Goal: Task Accomplishment & Management: Manage account settings

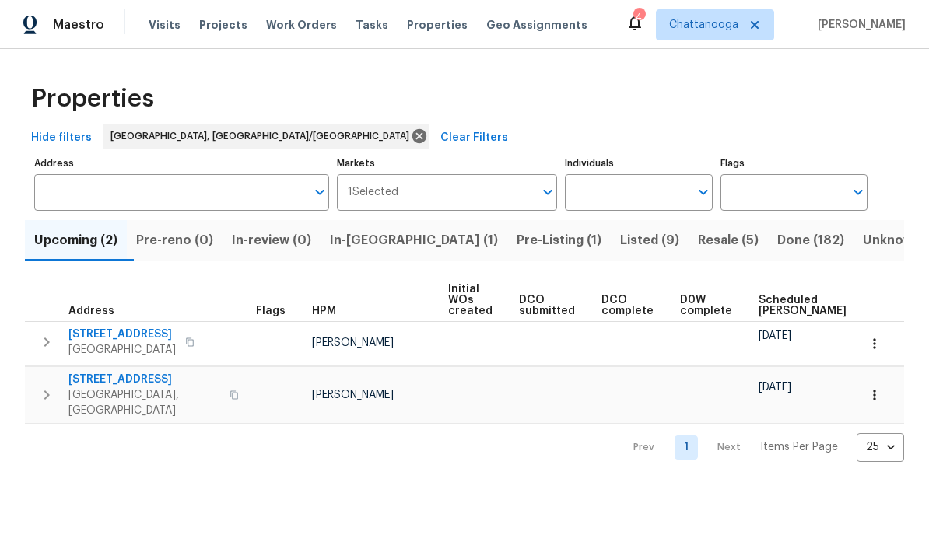
click at [516, 233] on span "Pre-Listing (1)" at bounding box center [558, 240] width 85 height 22
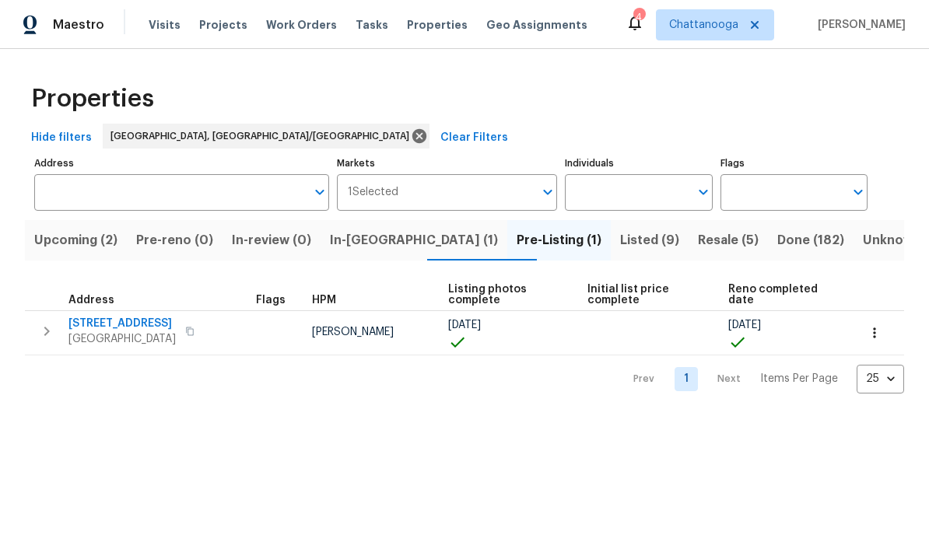
click at [112, 325] on span "[STREET_ADDRESS]" at bounding box center [121, 324] width 107 height 16
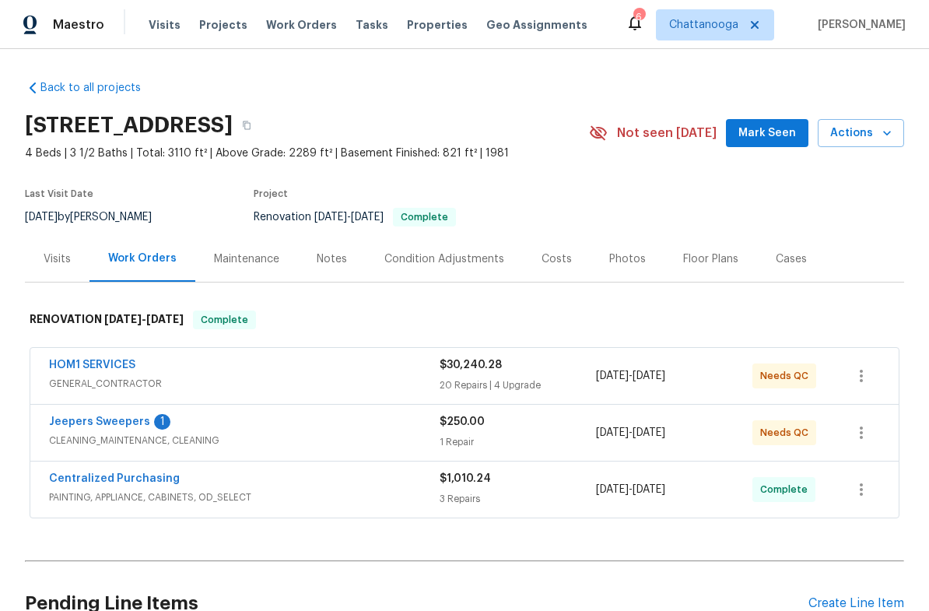
click at [93, 362] on link "HOM1 SERVICES" at bounding box center [92, 364] width 86 height 11
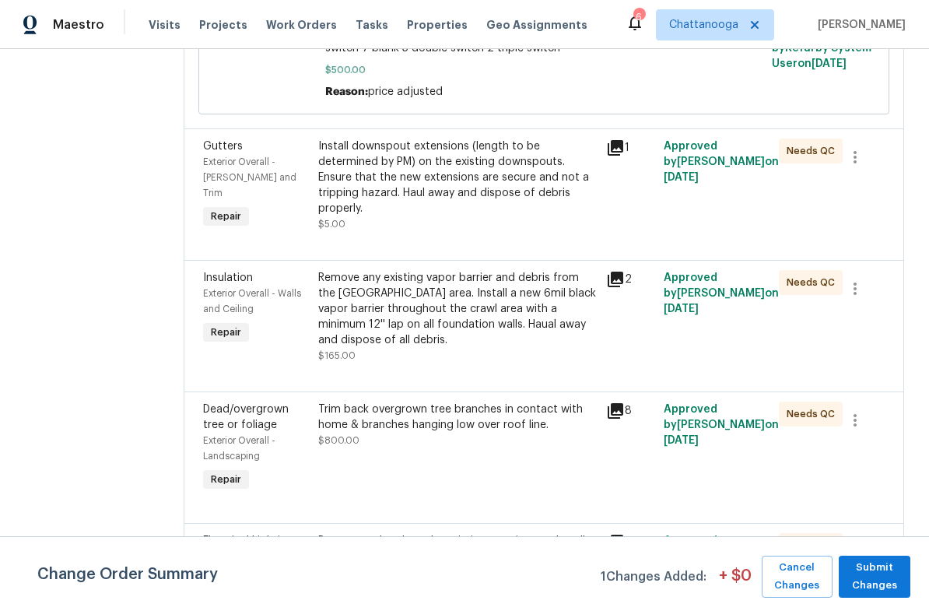
scroll to position [373, 0]
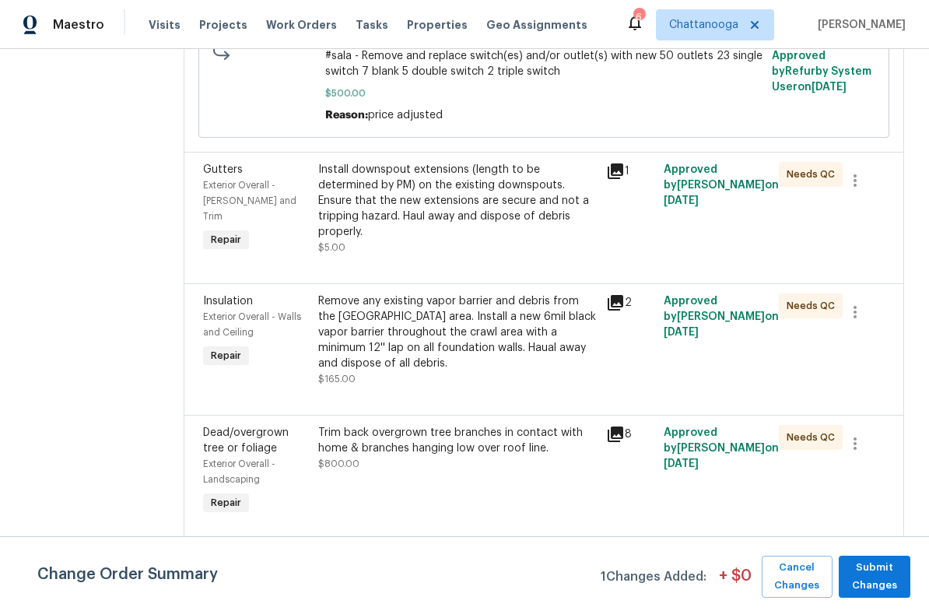
click at [447, 215] on div "Install downspout extensions (length to be determined by PM) on the existing do…" at bounding box center [457, 201] width 278 height 78
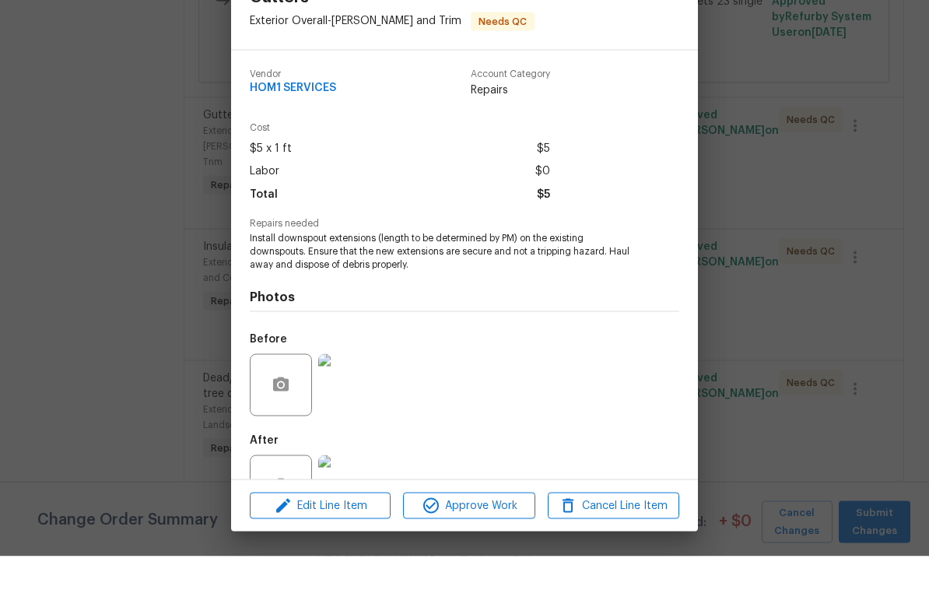
scroll to position [33, 0]
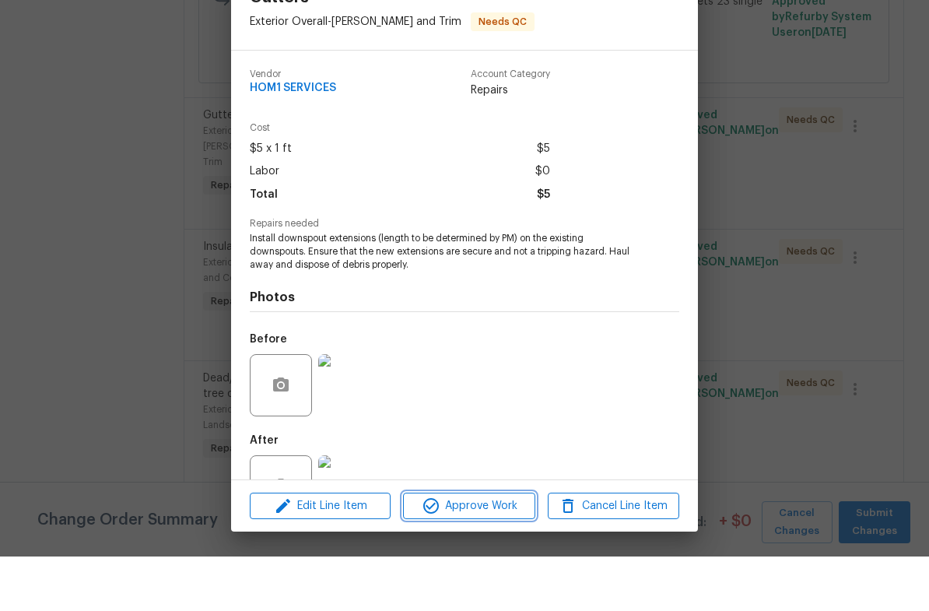
click at [484, 551] on span "Approve Work" at bounding box center [469, 560] width 122 height 19
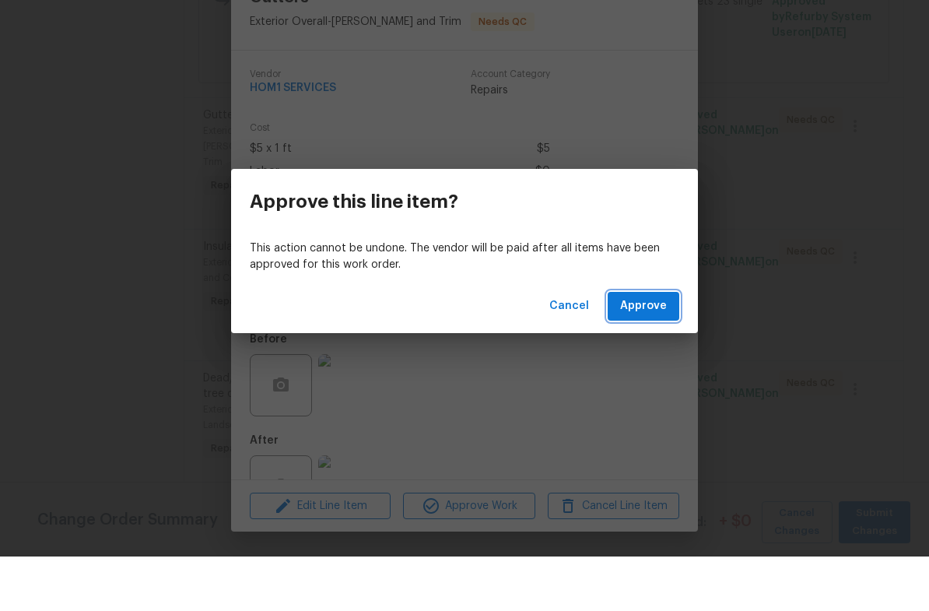
click at [678, 346] on button "Approve" at bounding box center [643, 360] width 72 height 29
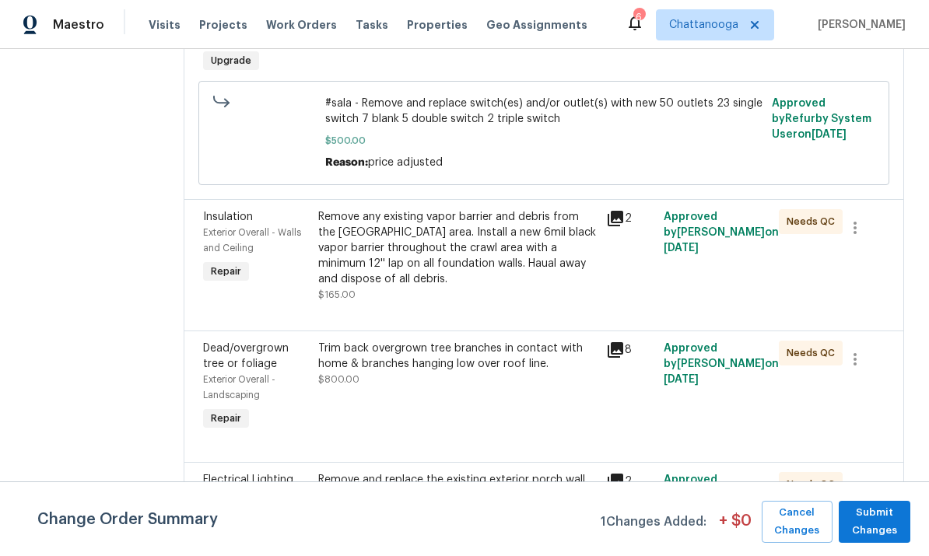
scroll to position [327, 0]
click at [474, 208] on div "Remove any existing vapor barrier and debris from the crawl area. Install a new…" at bounding box center [457, 247] width 278 height 78
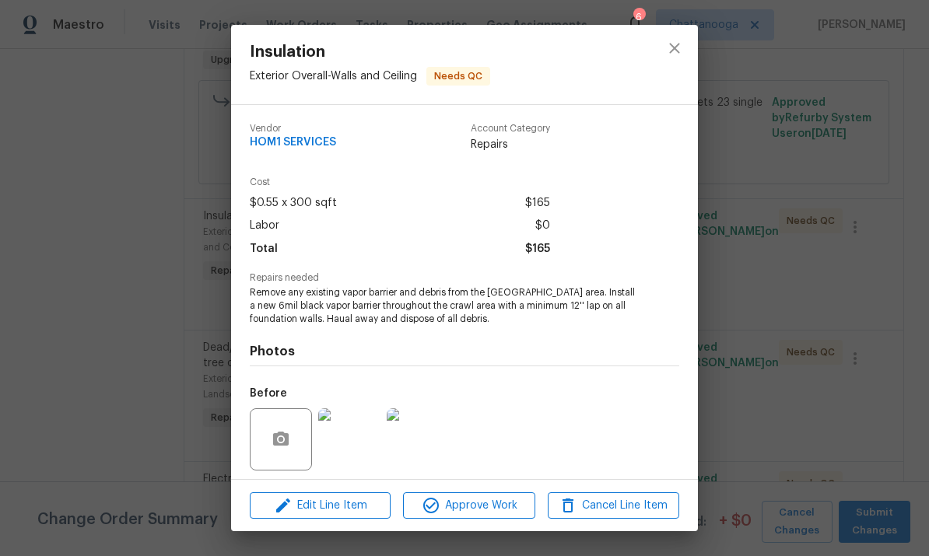
click at [351, 439] on img at bounding box center [349, 439] width 62 height 62
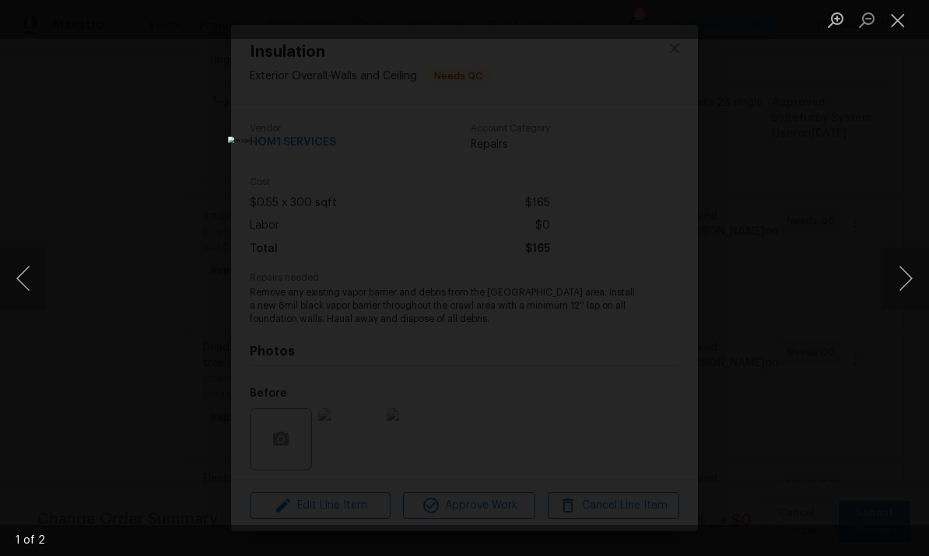
click at [909, 287] on button "Next image" at bounding box center [905, 278] width 47 height 62
click at [900, 14] on button "Close lightbox" at bounding box center [897, 19] width 31 height 27
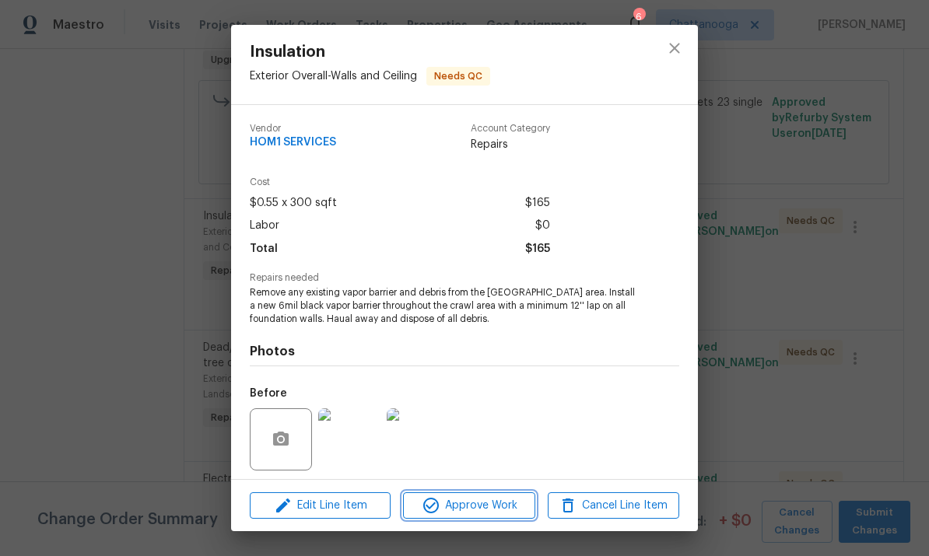
click at [495, 502] on span "Approve Work" at bounding box center [469, 505] width 122 height 19
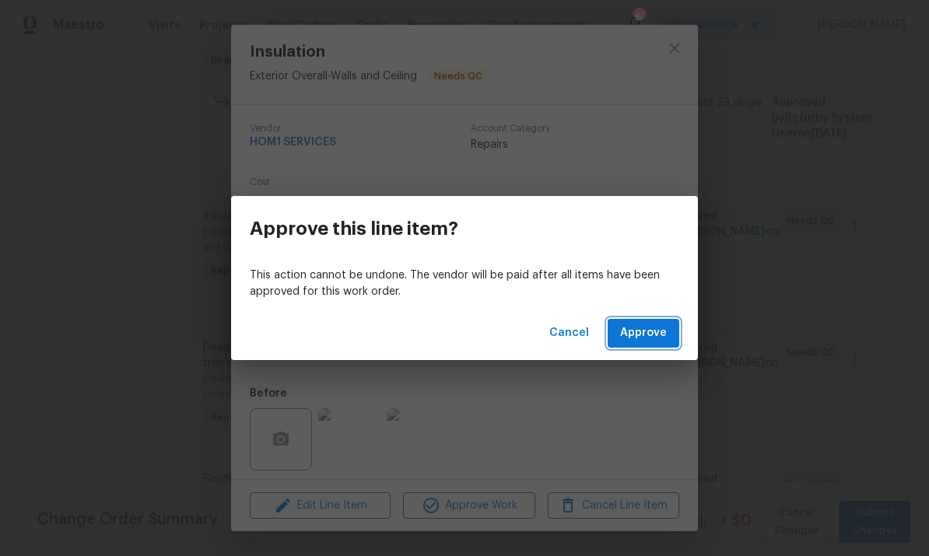
click at [642, 335] on span "Approve" at bounding box center [643, 333] width 47 height 19
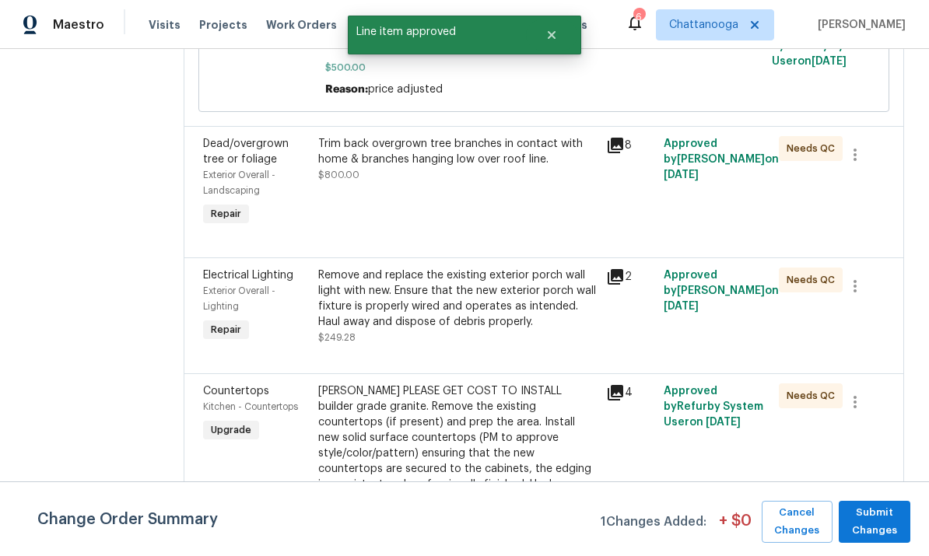
scroll to position [401, 0]
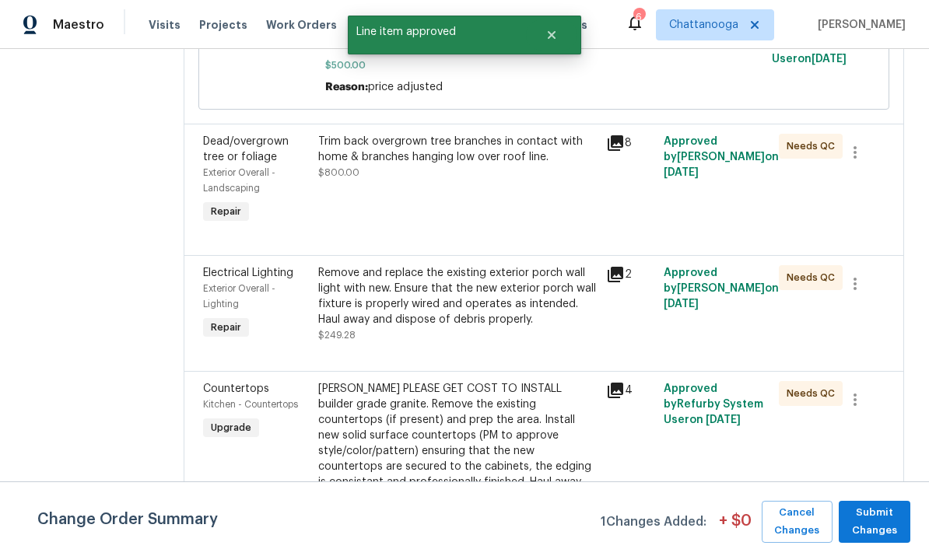
click at [519, 163] on div "Trim back overgrown tree branches in contact with home & branches hanging low o…" at bounding box center [457, 149] width 278 height 31
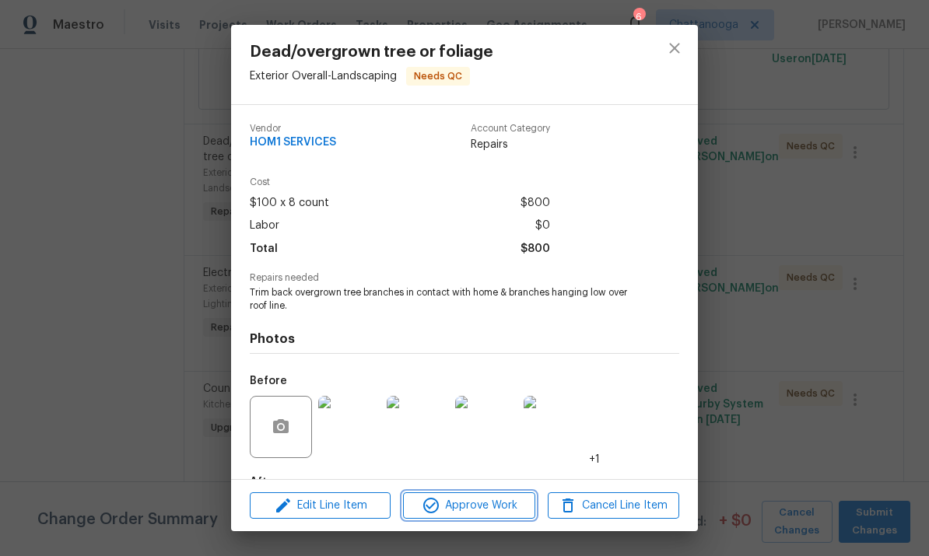
click at [467, 512] on span "Approve Work" at bounding box center [469, 505] width 122 height 19
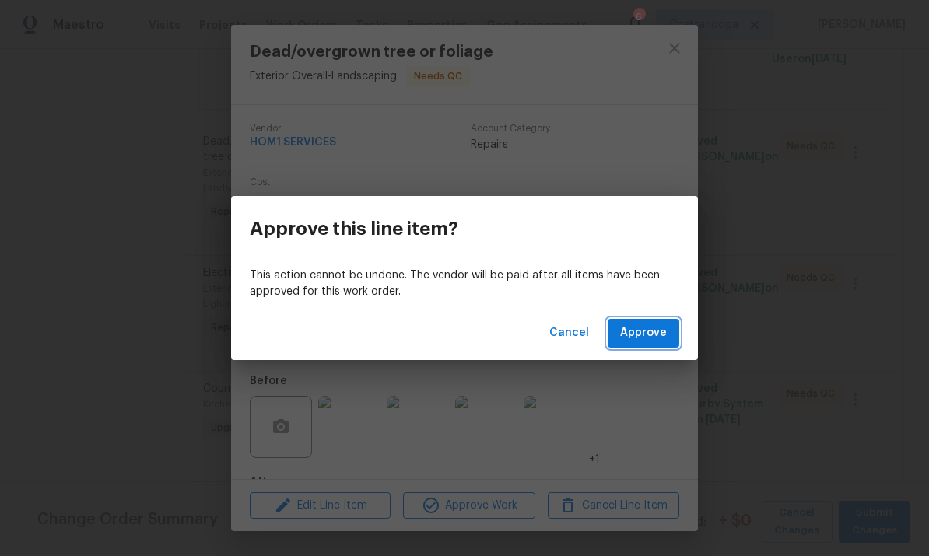
click at [652, 334] on span "Approve" at bounding box center [643, 333] width 47 height 19
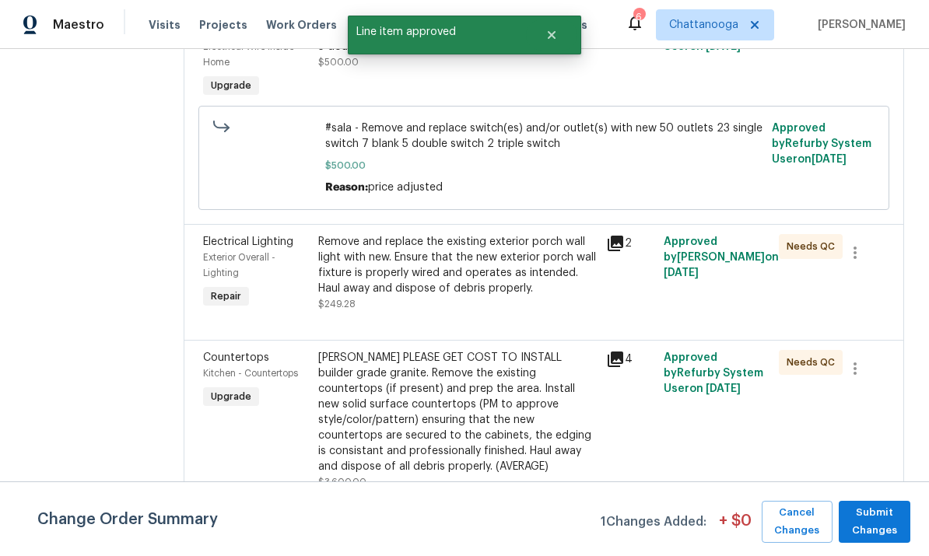
scroll to position [339, 0]
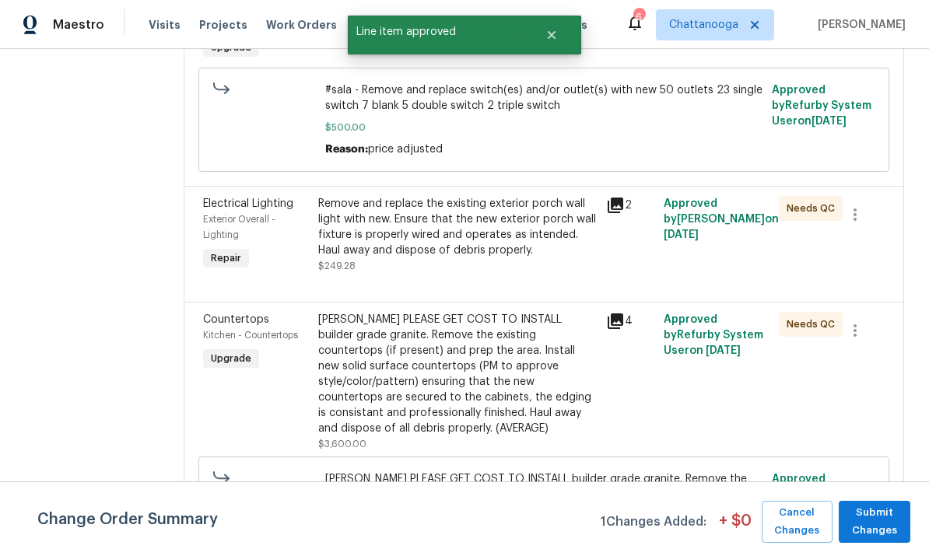
click at [440, 239] on div "Remove and replace the existing exterior porch wall light with new. Ensure that…" at bounding box center [457, 227] width 278 height 62
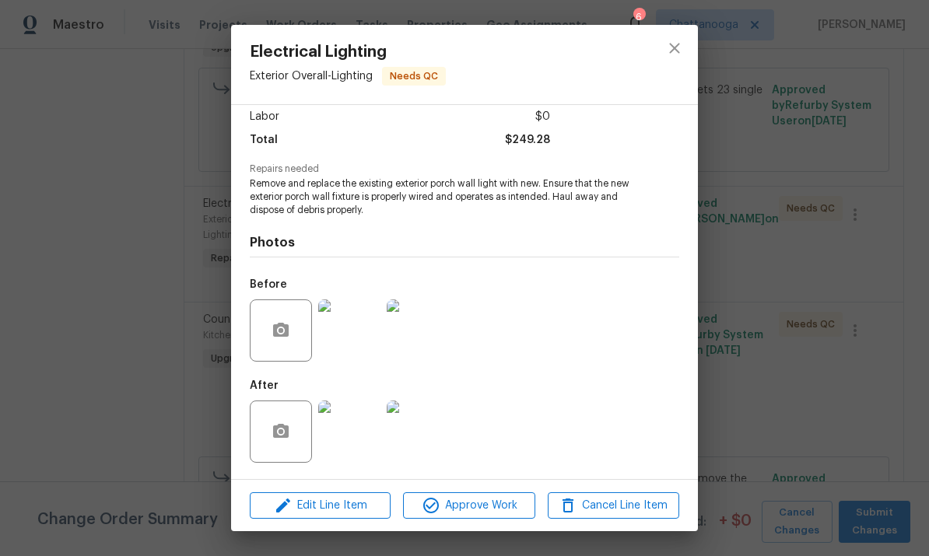
scroll to position [111, 0]
click at [429, 321] on img at bounding box center [418, 330] width 62 height 62
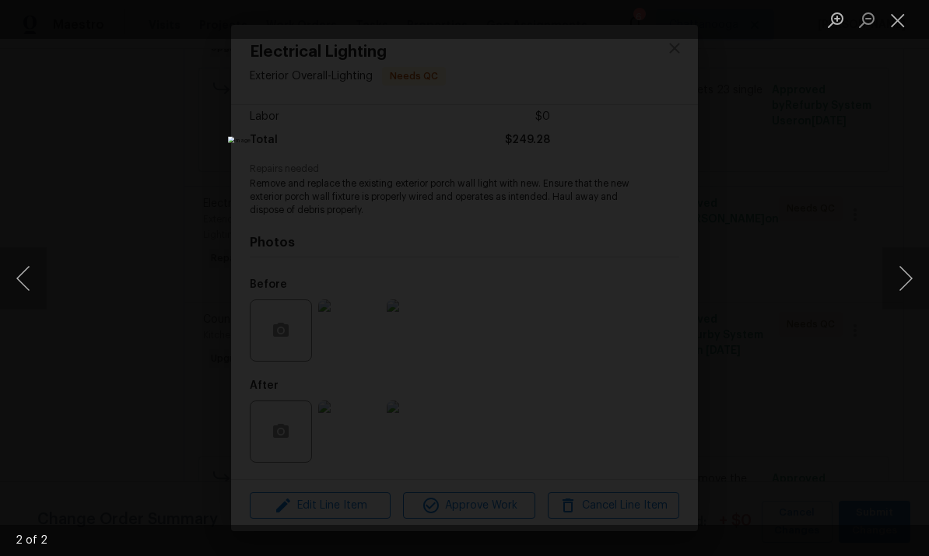
click at [903, 19] on button "Close lightbox" at bounding box center [897, 19] width 31 height 27
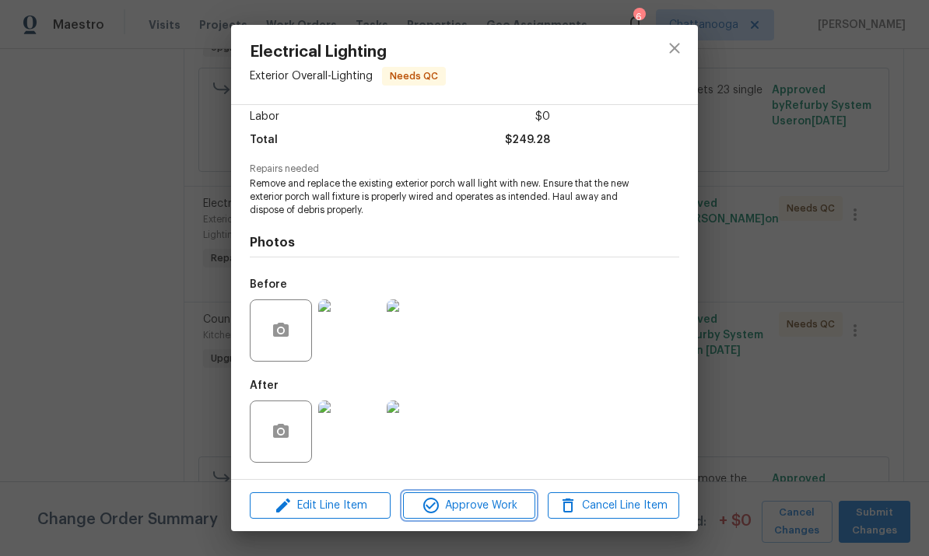
click at [478, 510] on span "Approve Work" at bounding box center [469, 505] width 122 height 19
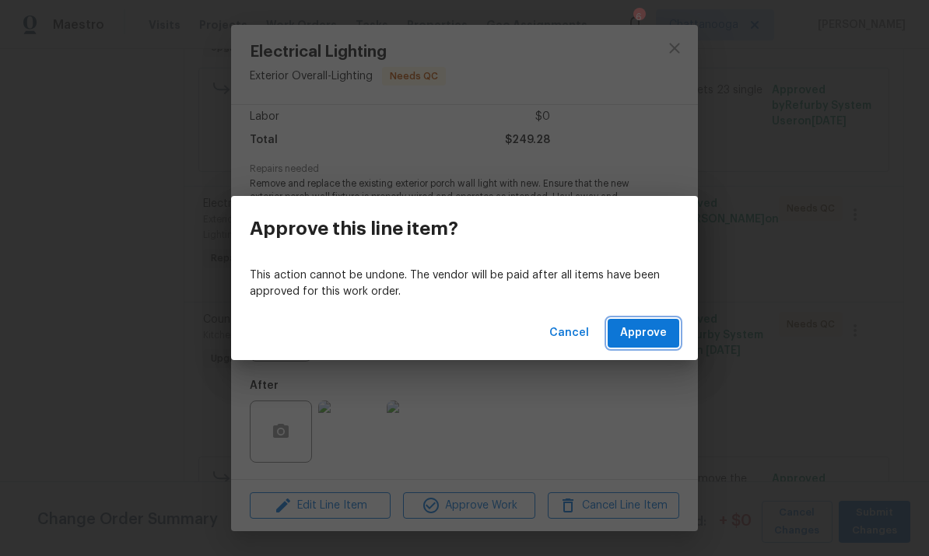
click at [653, 339] on span "Approve" at bounding box center [643, 333] width 47 height 19
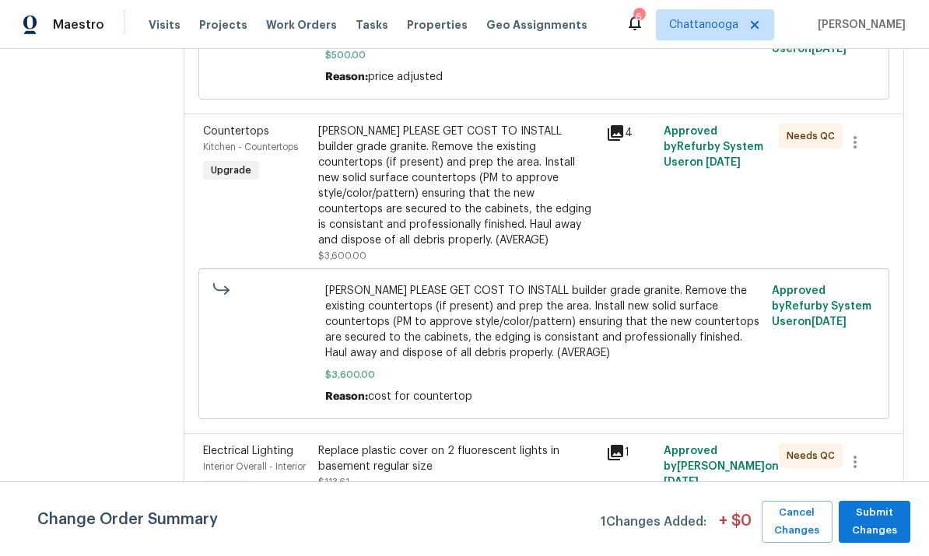
scroll to position [411, 0]
click at [396, 189] on div "HENRY PLEASE GET COST TO INSTALL builder grade granite. Remove the existing cou…" at bounding box center [457, 186] width 278 height 124
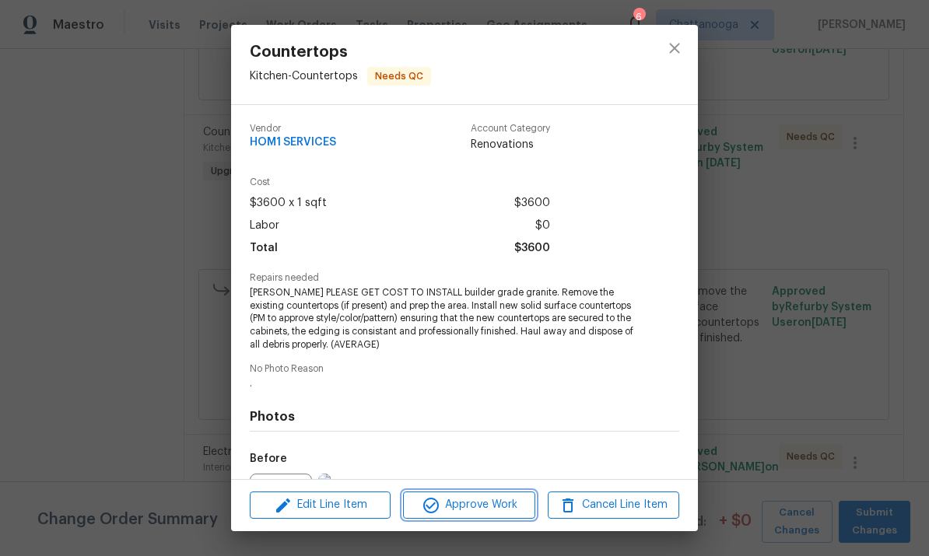
click at [458, 509] on span "Approve Work" at bounding box center [469, 504] width 122 height 19
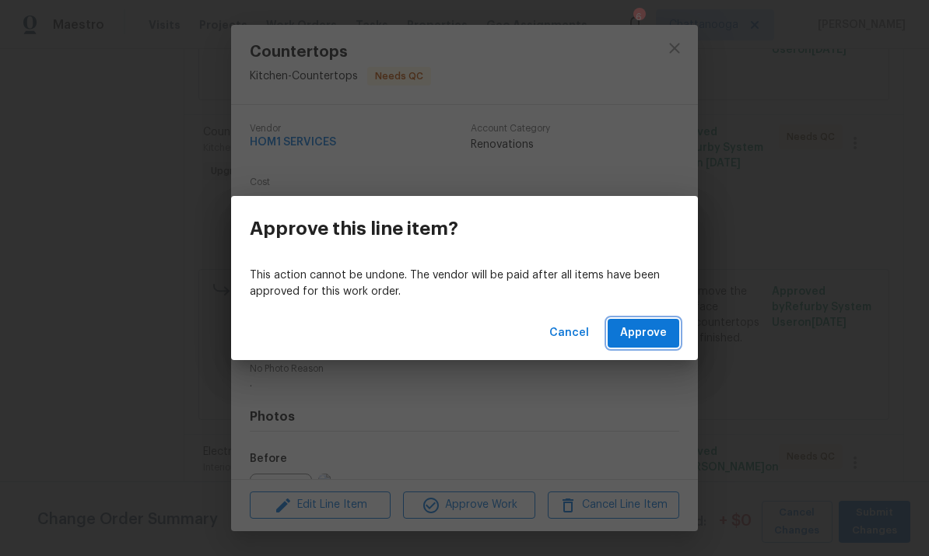
click at [672, 334] on button "Approve" at bounding box center [643, 333] width 72 height 29
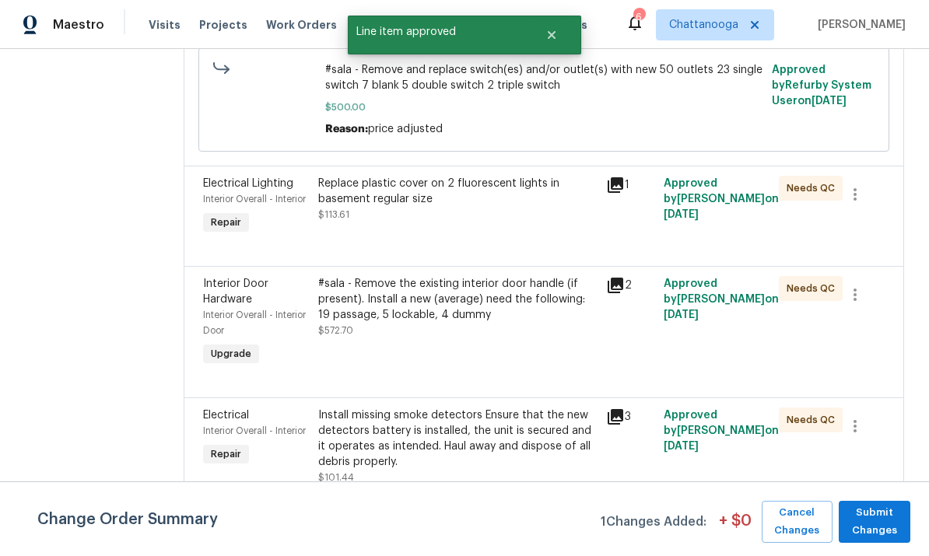
scroll to position [378, 0]
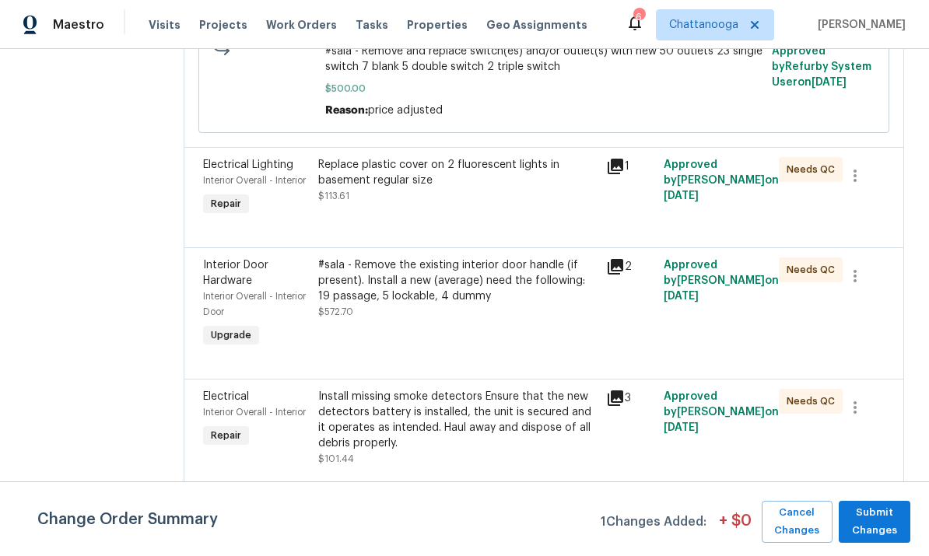
click at [372, 183] on div "Replace plastic cover on 2 fluorescent lights in basement regular size" at bounding box center [457, 172] width 278 height 31
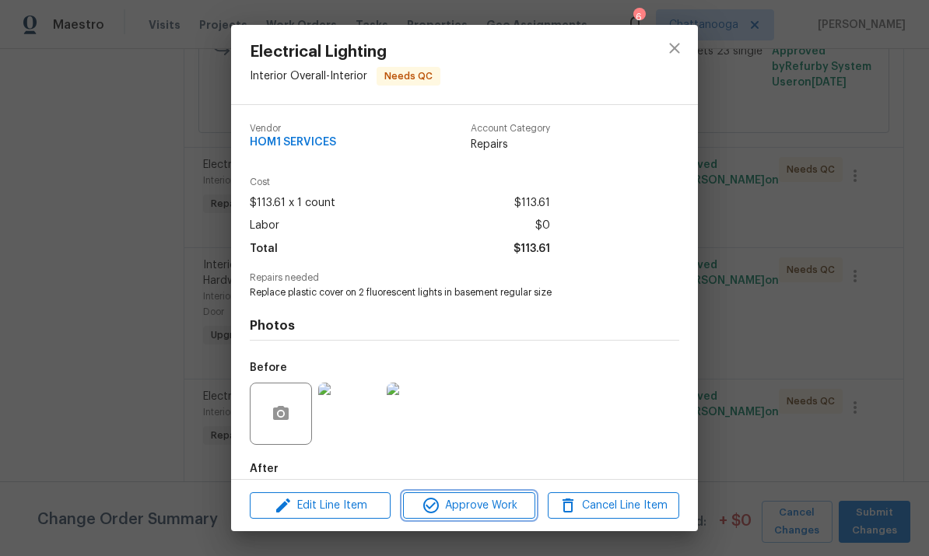
click at [452, 506] on span "Approve Work" at bounding box center [469, 505] width 122 height 19
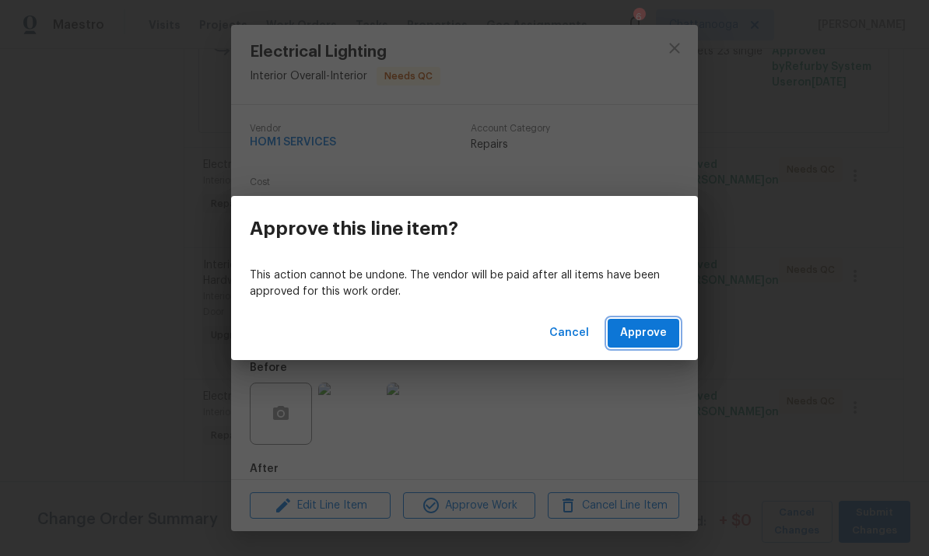
click at [664, 336] on span "Approve" at bounding box center [643, 333] width 47 height 19
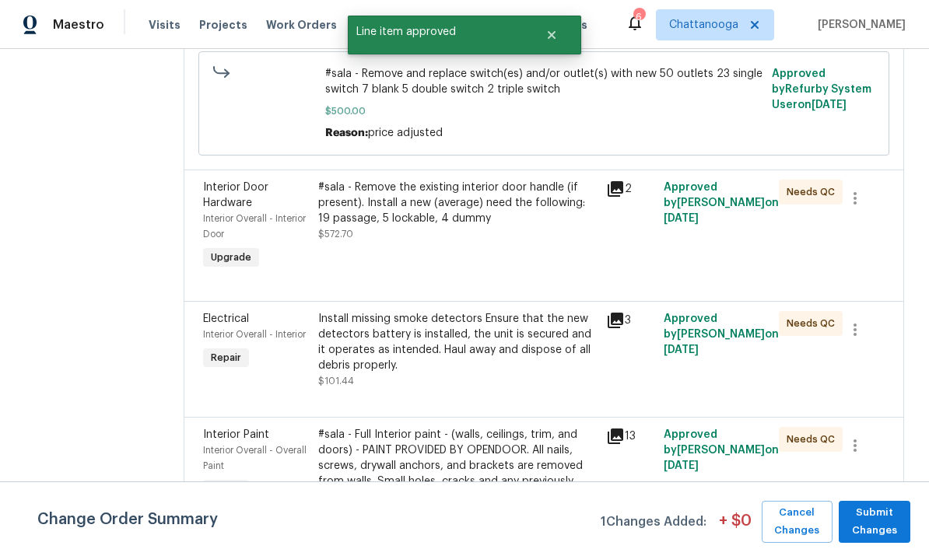
scroll to position [370, 0]
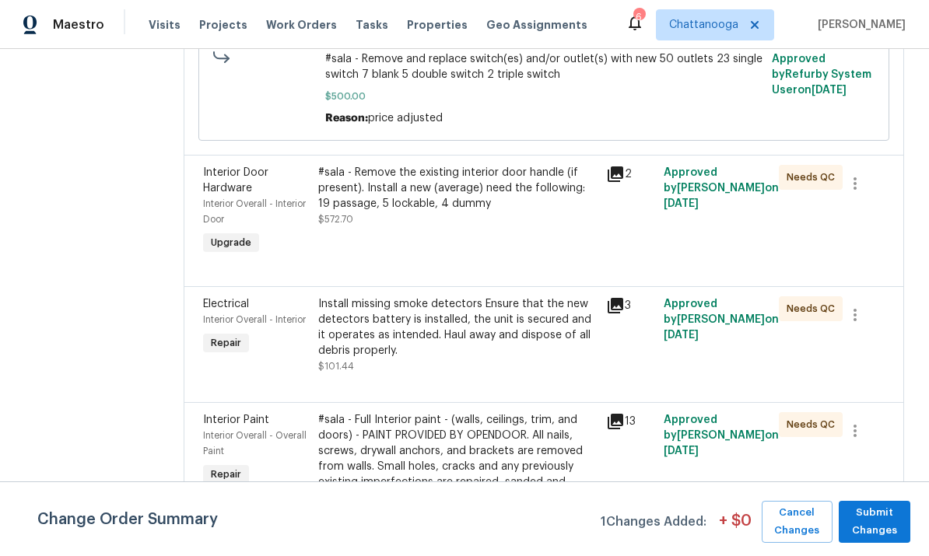
click at [397, 199] on div "#sala - Remove the existing interior door handle (if present). Install a new (a…" at bounding box center [457, 188] width 278 height 47
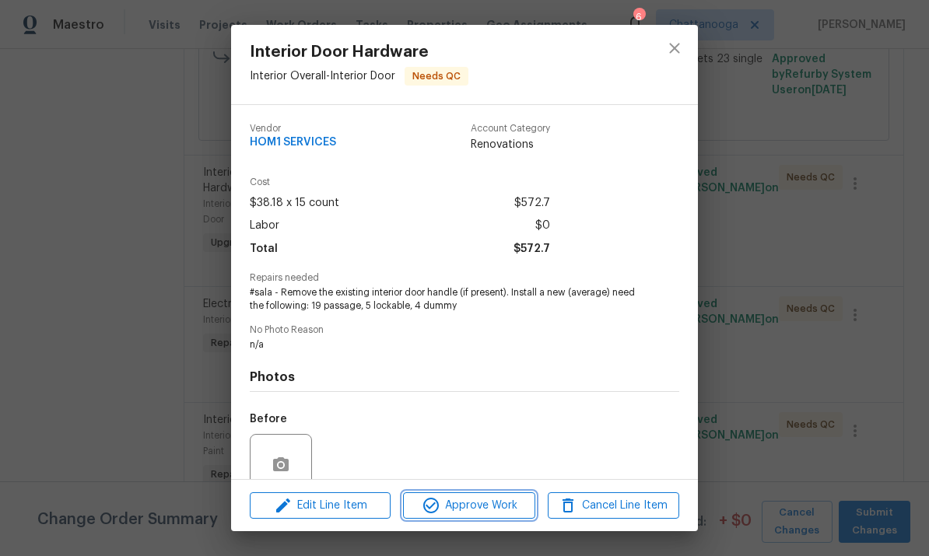
click at [459, 501] on span "Approve Work" at bounding box center [469, 505] width 122 height 19
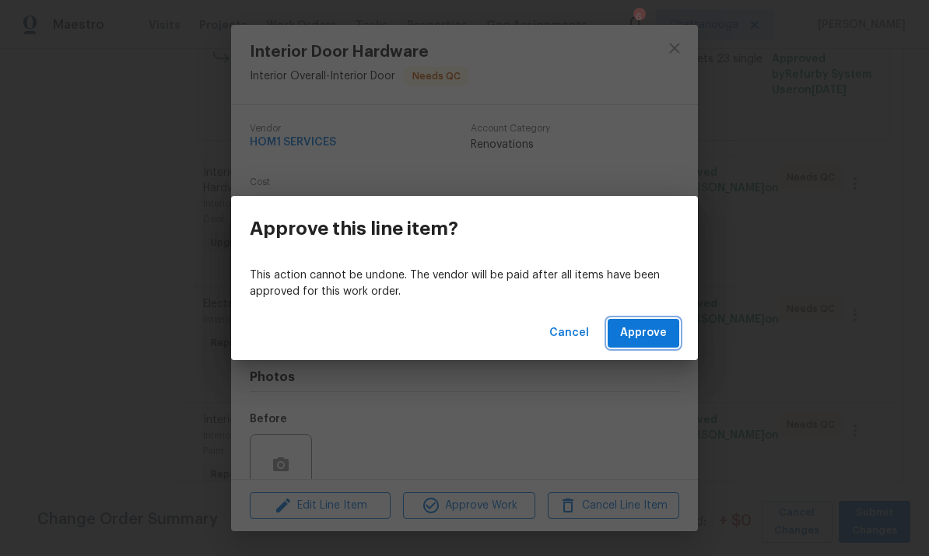
click at [668, 338] on button "Approve" at bounding box center [643, 333] width 72 height 29
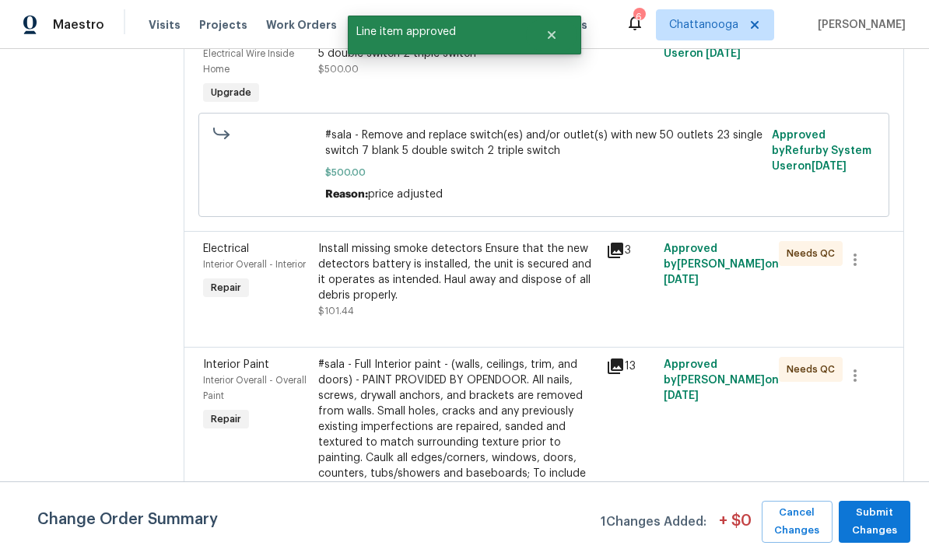
scroll to position [296, 0]
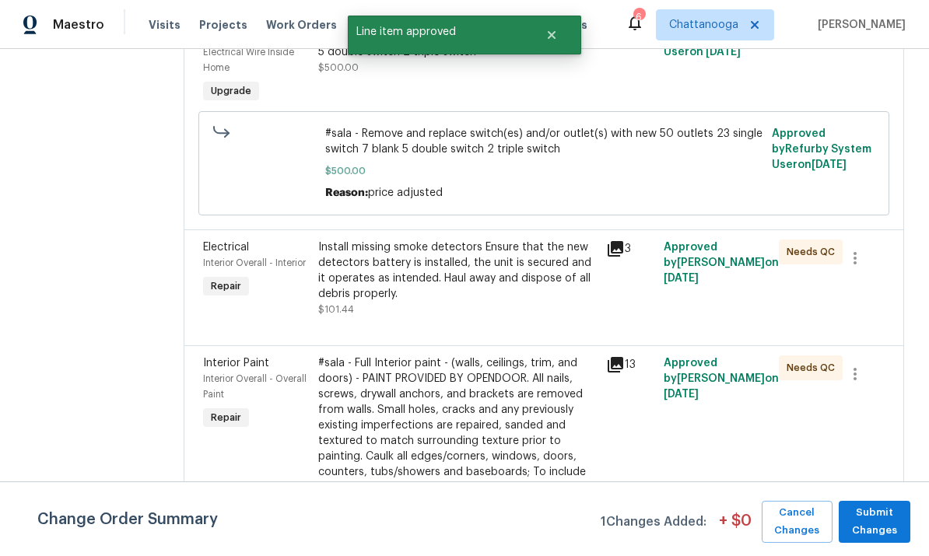
click at [391, 278] on div "Install missing smoke detectors Ensure that the new detectors battery is instal…" at bounding box center [457, 271] width 278 height 62
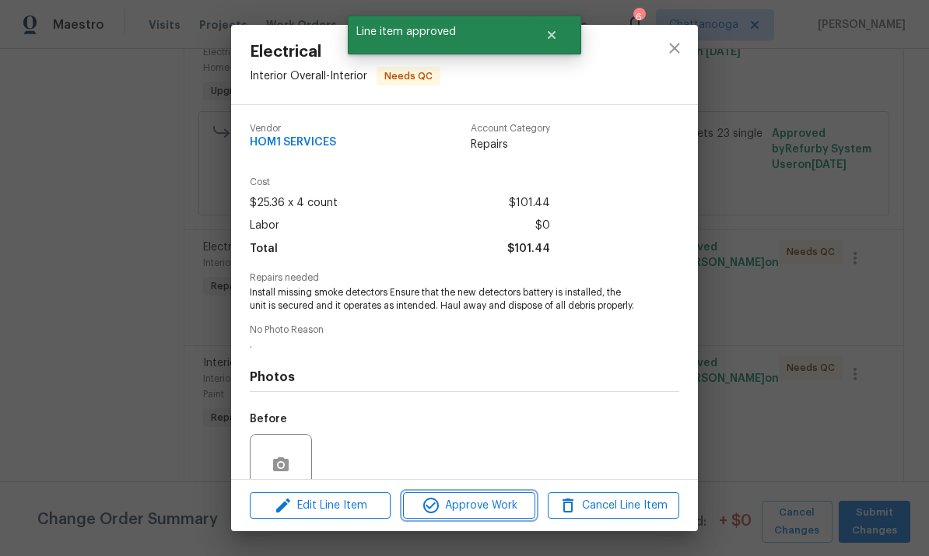
click at [450, 492] on button "Approve Work" at bounding box center [468, 505] width 131 height 27
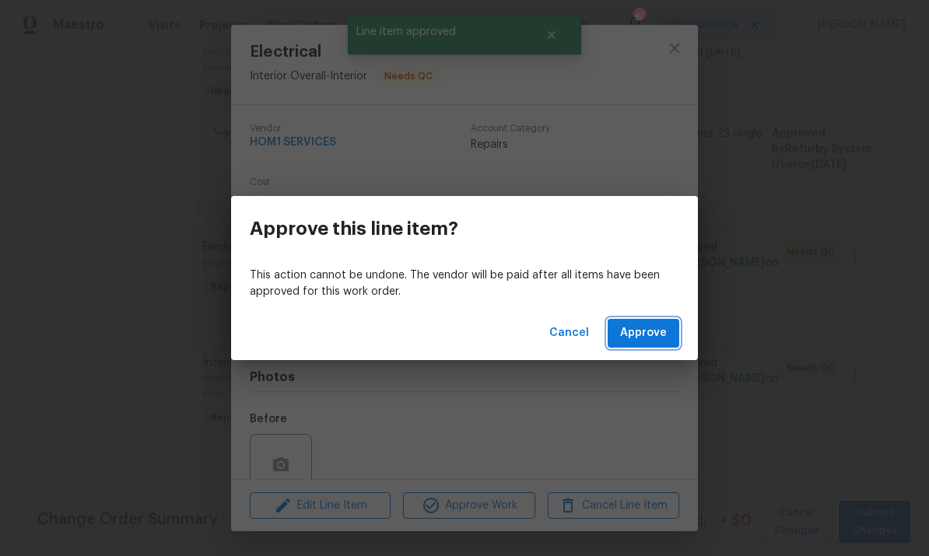
click at [664, 338] on span "Approve" at bounding box center [643, 333] width 47 height 19
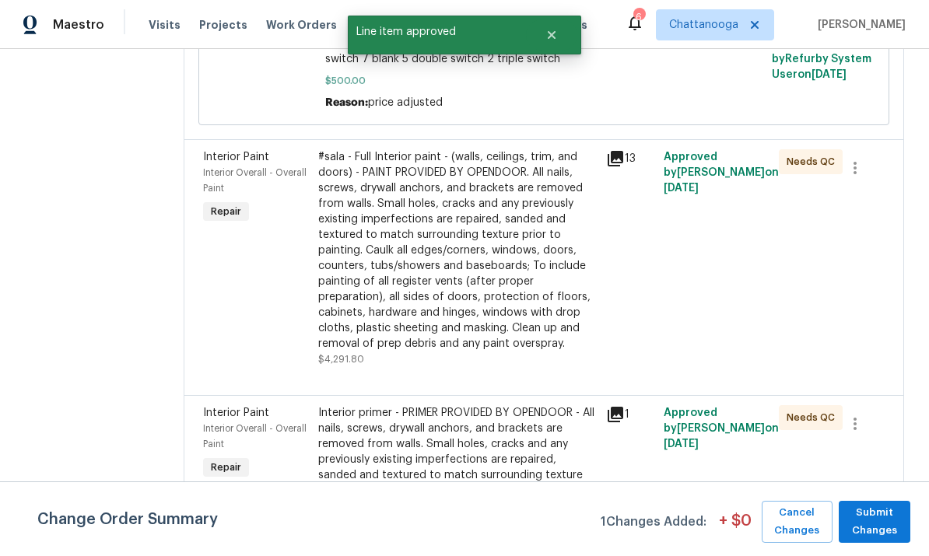
scroll to position [388, 0]
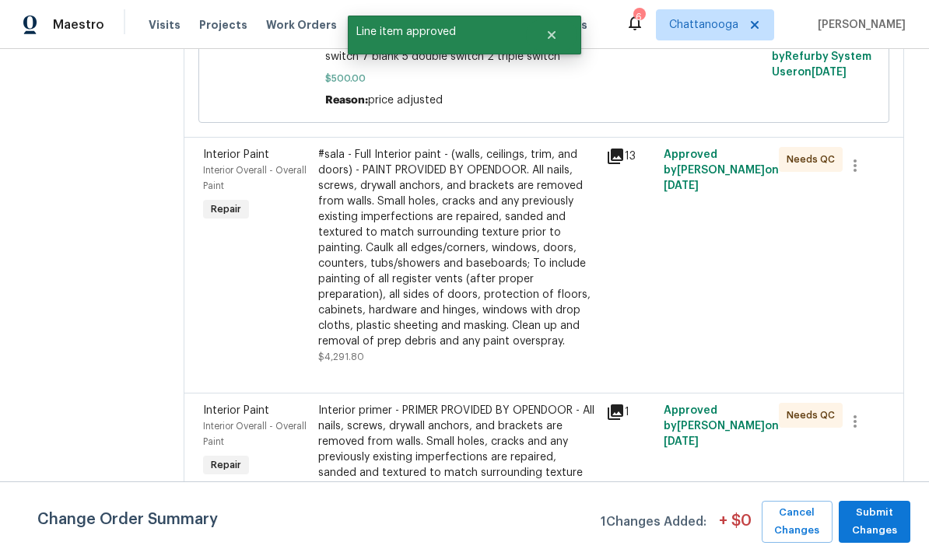
click at [411, 296] on div "#sala - Full Interior paint - (walls, ceilings, trim, and doors) - PAINT PROVID…" at bounding box center [457, 248] width 278 height 202
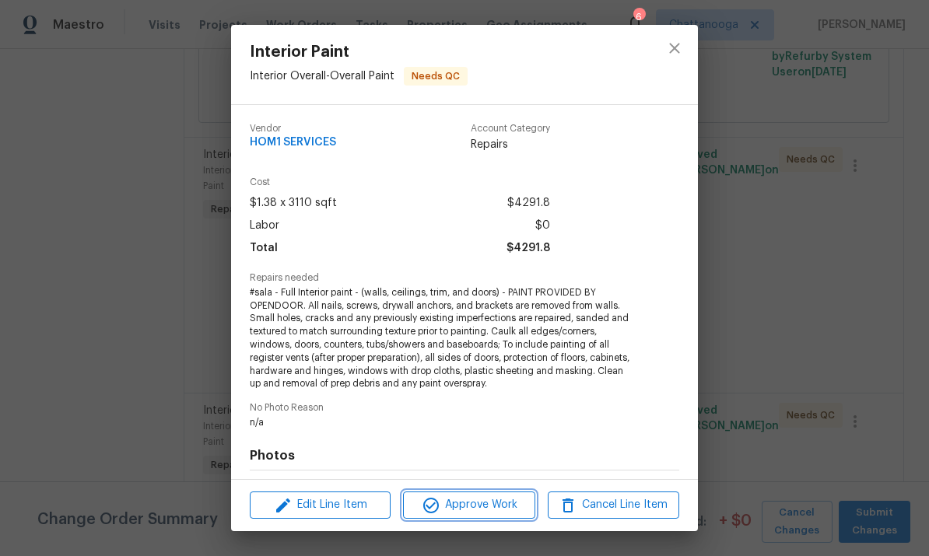
click at [444, 512] on span "Approve Work" at bounding box center [469, 504] width 122 height 19
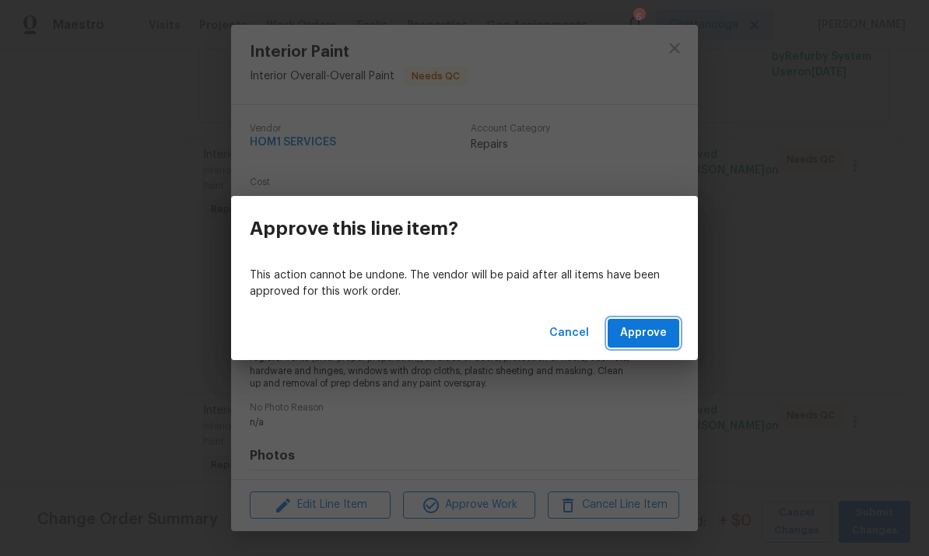
click at [668, 339] on button "Approve" at bounding box center [643, 333] width 72 height 29
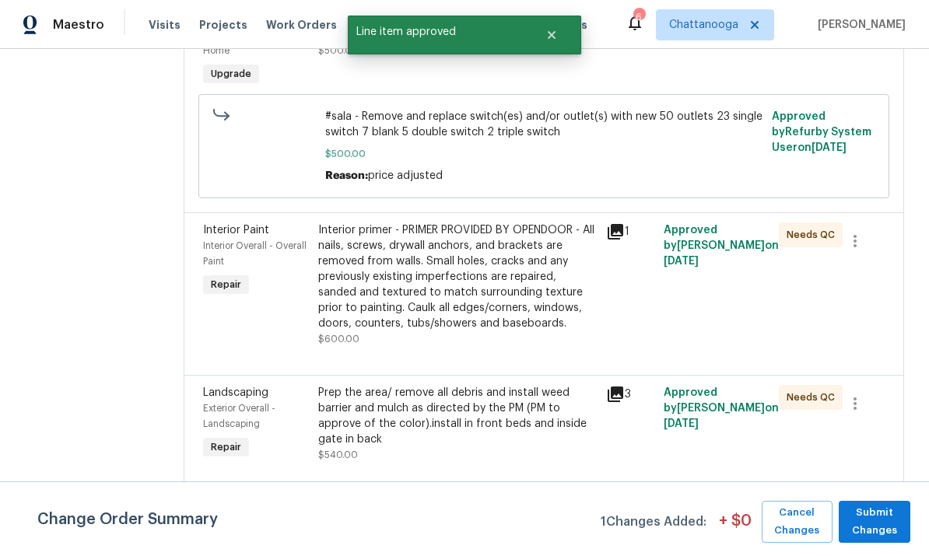
scroll to position [314, 0]
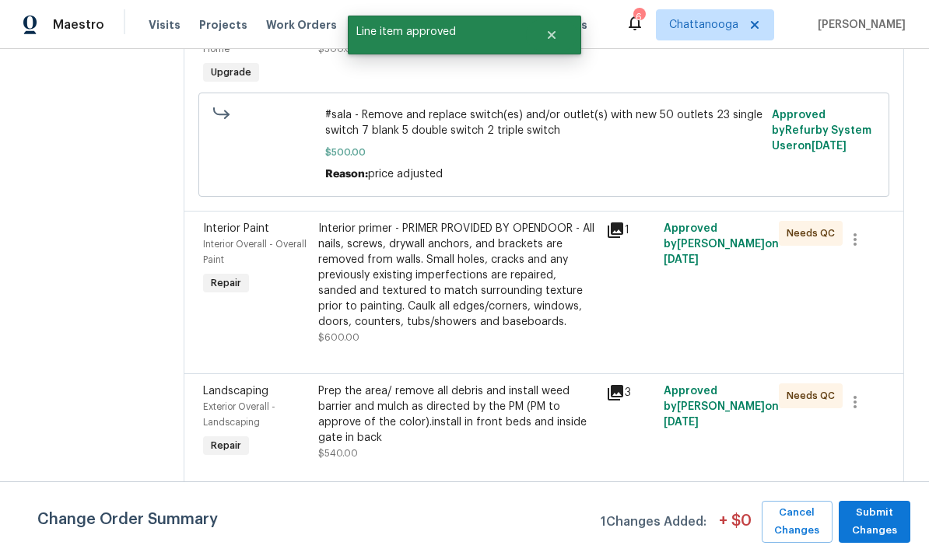
click at [397, 295] on div "Interior primer - PRIMER PROVIDED BY OPENDOOR - All nails, screws, drywall anch…" at bounding box center [457, 275] width 278 height 109
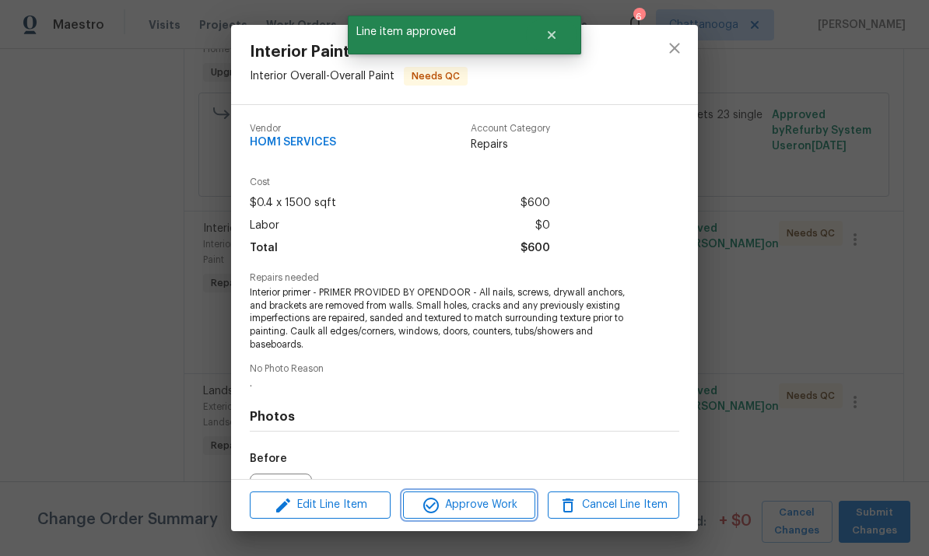
click at [439, 509] on icon "button" at bounding box center [431, 505] width 19 height 19
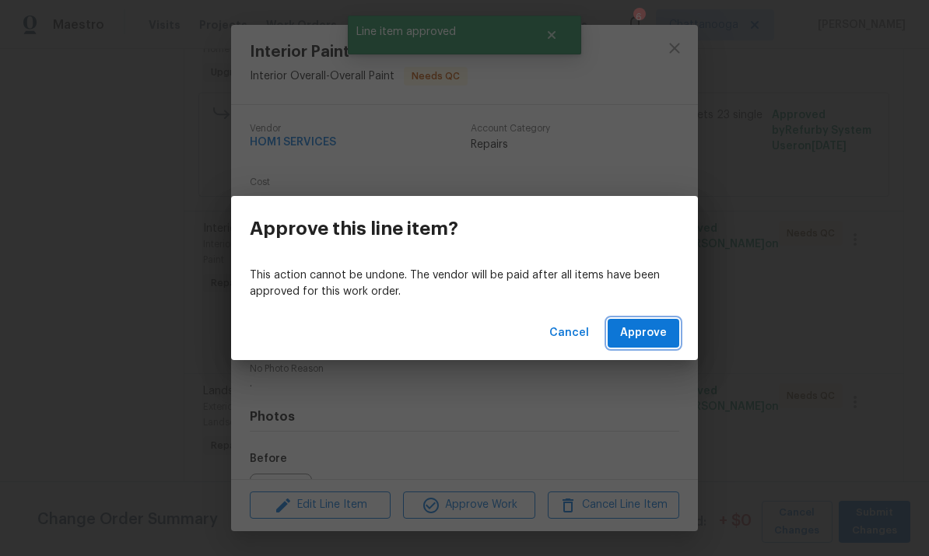
click at [663, 338] on span "Approve" at bounding box center [643, 333] width 47 height 19
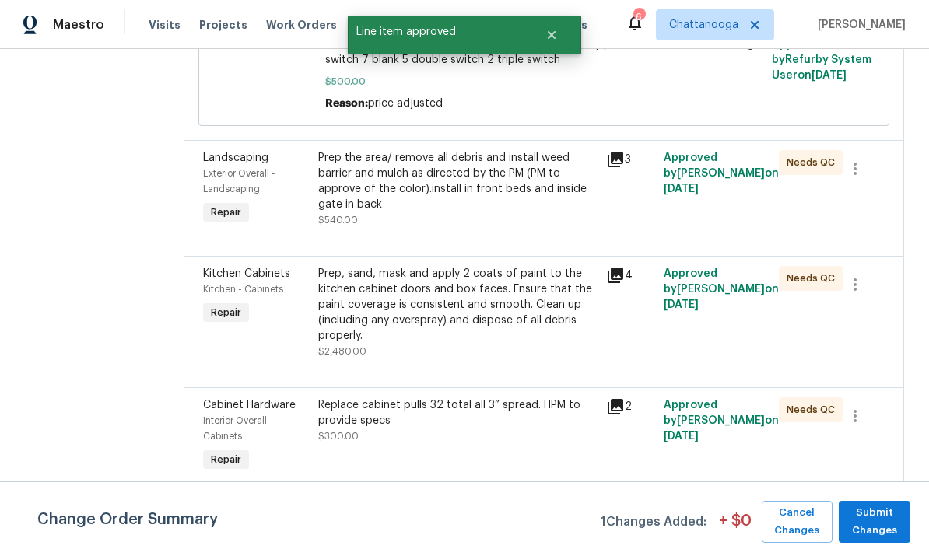
scroll to position [386, 0]
click at [407, 189] on div "Prep the area/ remove all debris and install weed barrier and mulch as directed…" at bounding box center [457, 180] width 278 height 62
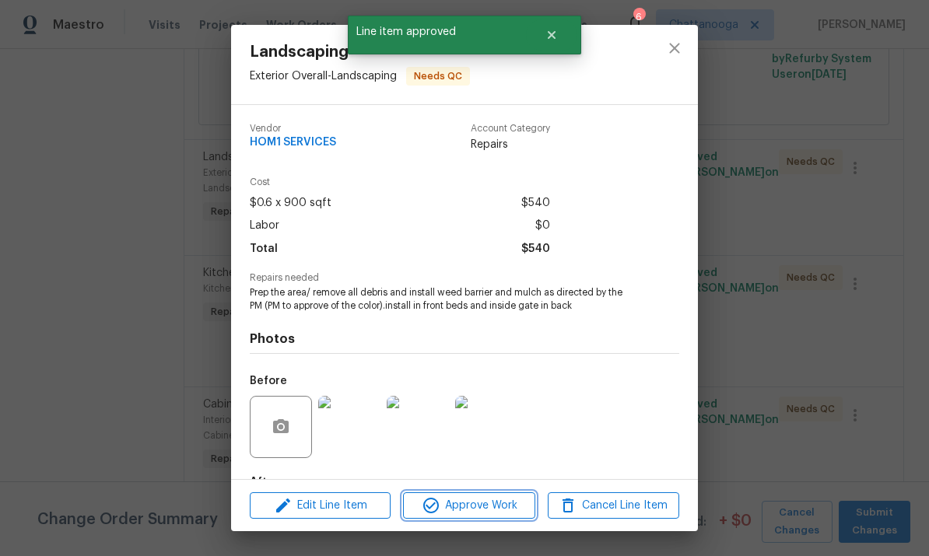
click at [453, 509] on span "Approve Work" at bounding box center [469, 505] width 122 height 19
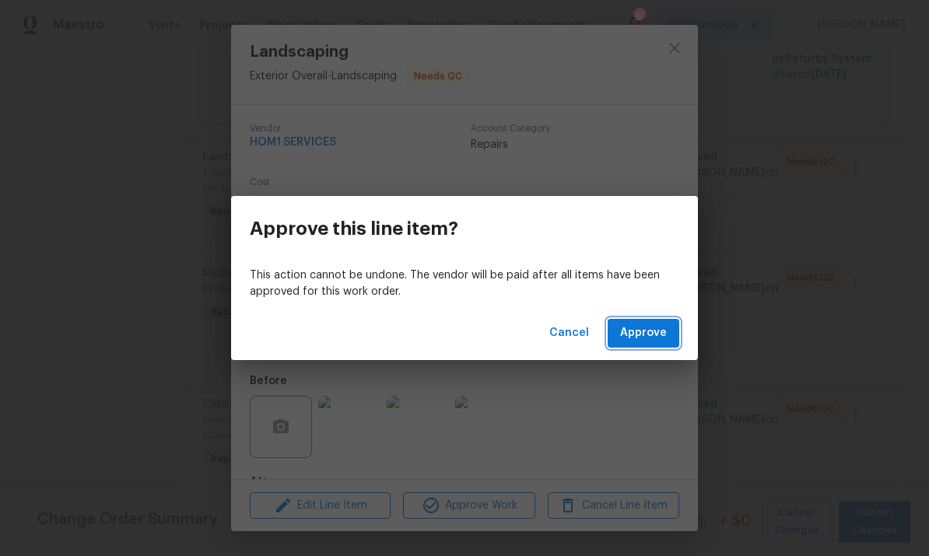
click at [664, 338] on span "Approve" at bounding box center [643, 333] width 47 height 19
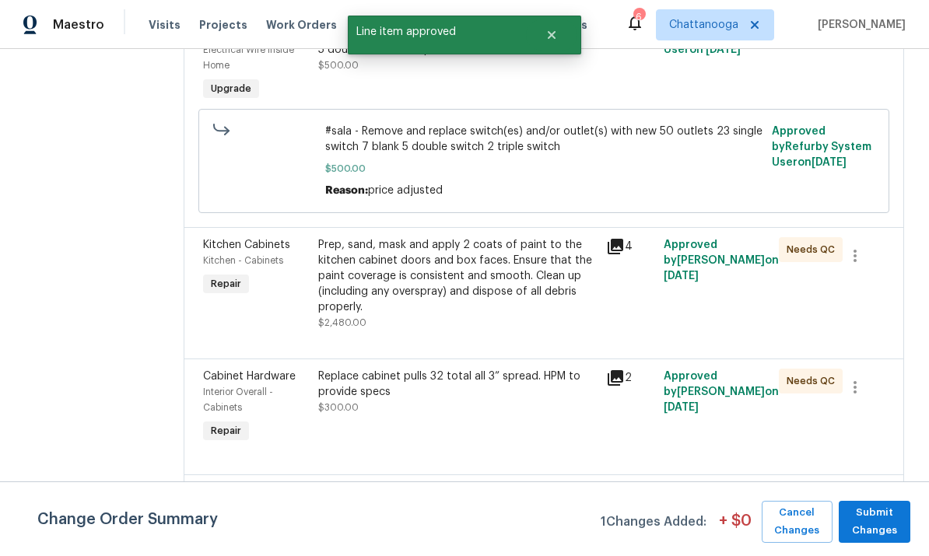
scroll to position [308, 0]
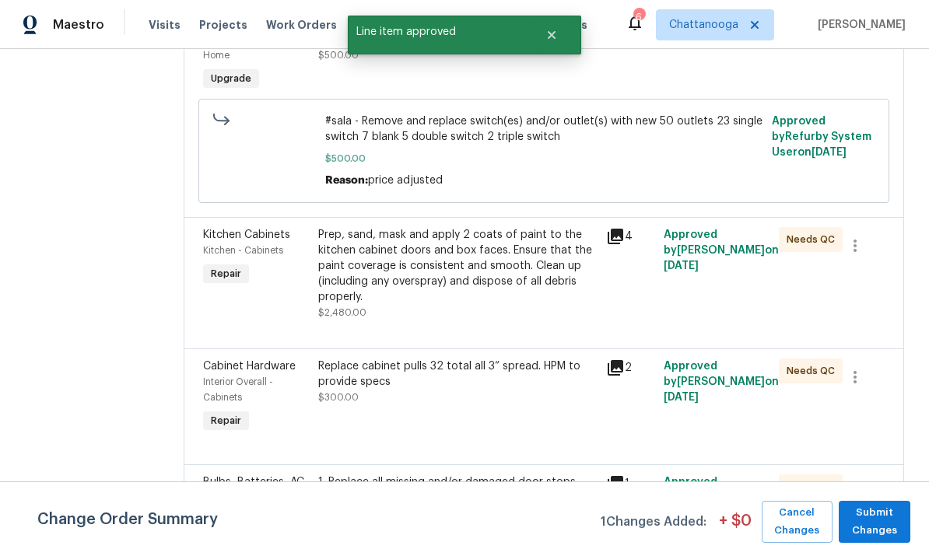
click at [395, 274] on div "Prep, sand, mask and apply 2 coats of paint to the kitchen cabinet doors and bo…" at bounding box center [457, 266] width 278 height 78
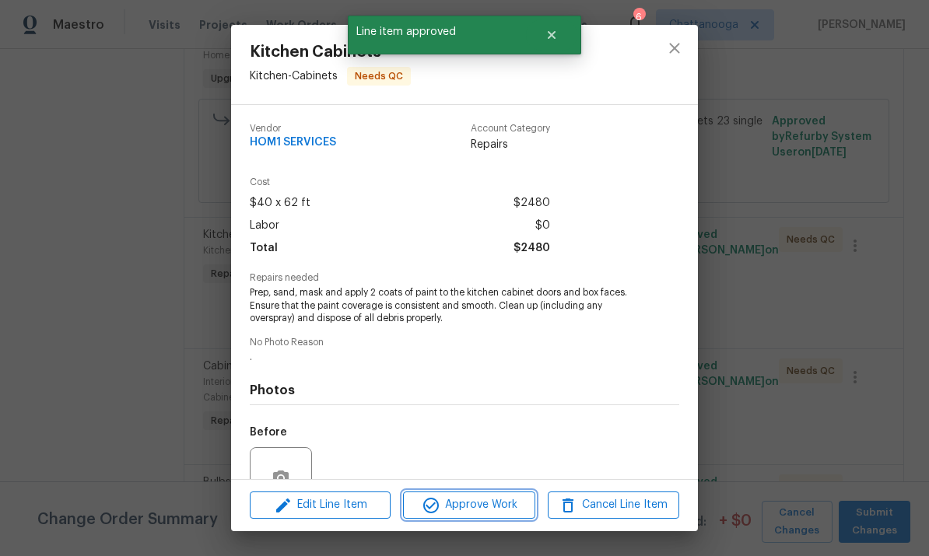
click at [436, 513] on icon "button" at bounding box center [431, 505] width 19 height 19
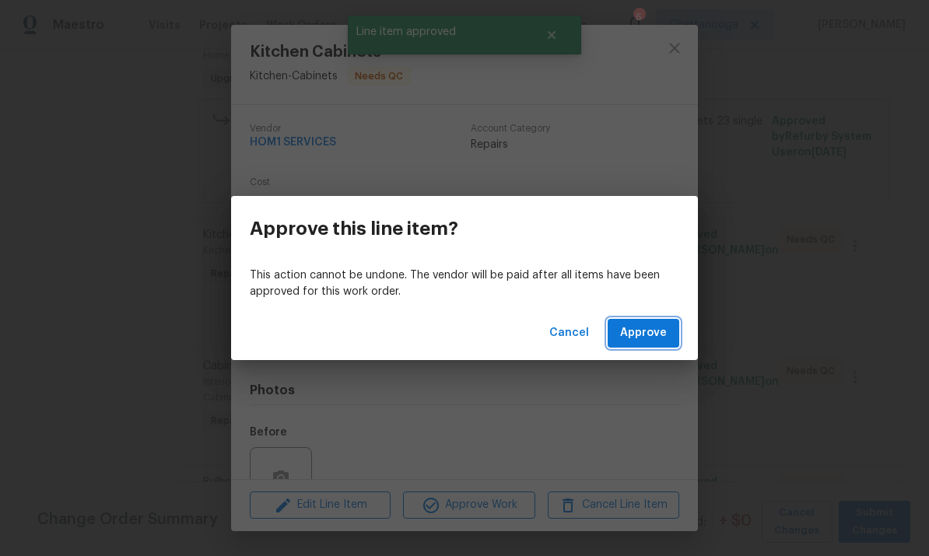
click at [667, 338] on button "Approve" at bounding box center [643, 333] width 72 height 29
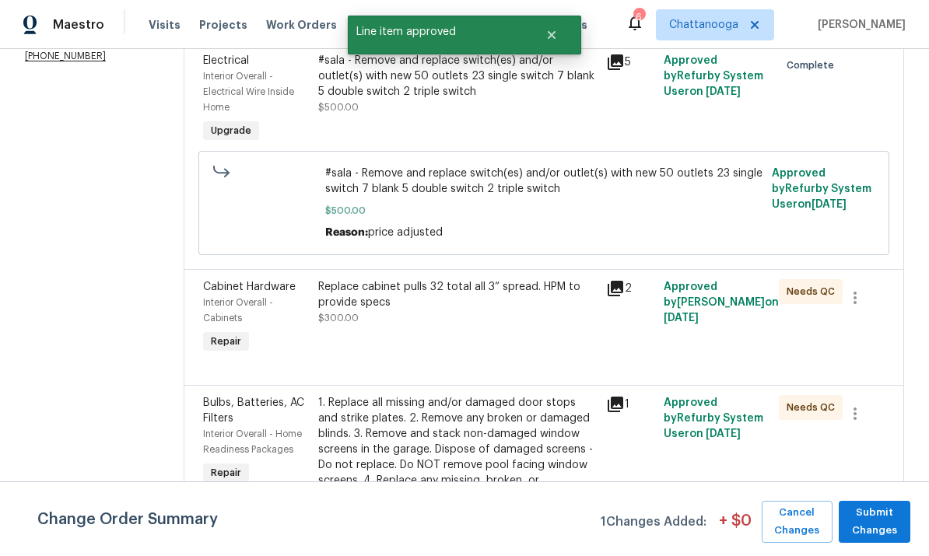
scroll to position [257, 0]
click at [408, 316] on div "Replace cabinet pulls 32 total all 3” spread. HPM to provide specs $300.00" at bounding box center [457, 301] width 278 height 47
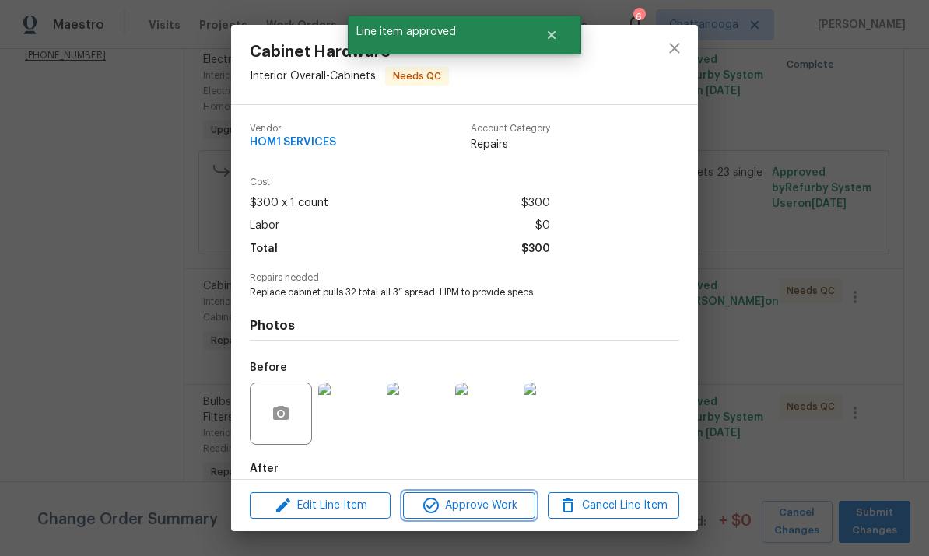
click at [457, 508] on span "Approve Work" at bounding box center [469, 505] width 122 height 19
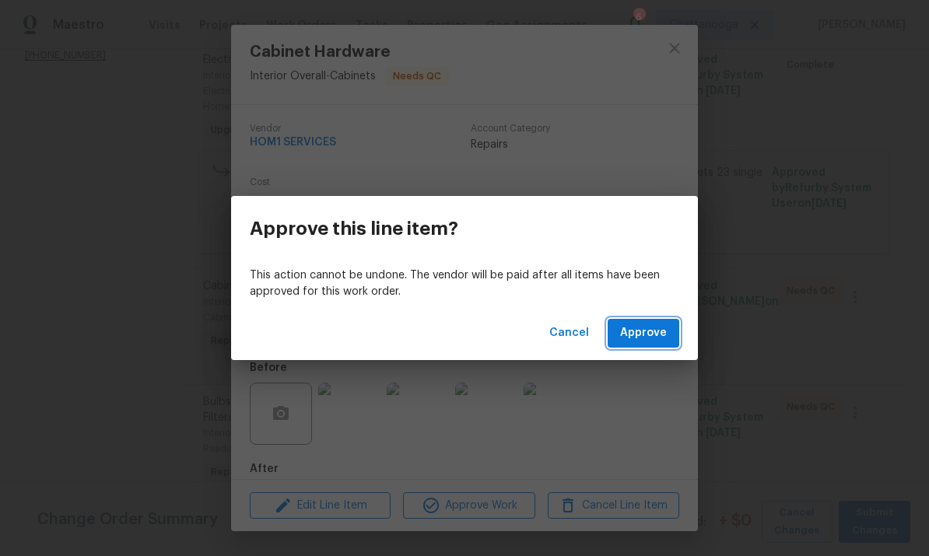
click at [664, 345] on button "Approve" at bounding box center [643, 333] width 72 height 29
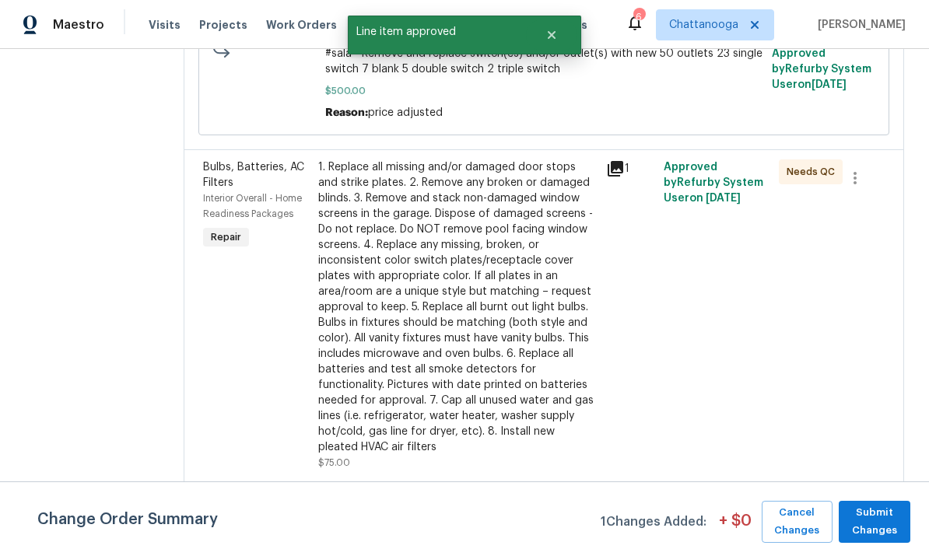
scroll to position [376, 0]
click at [397, 300] on div "1. Replace all missing and/or damaged door stops and strike plates. 2. Remove a…" at bounding box center [457, 307] width 278 height 296
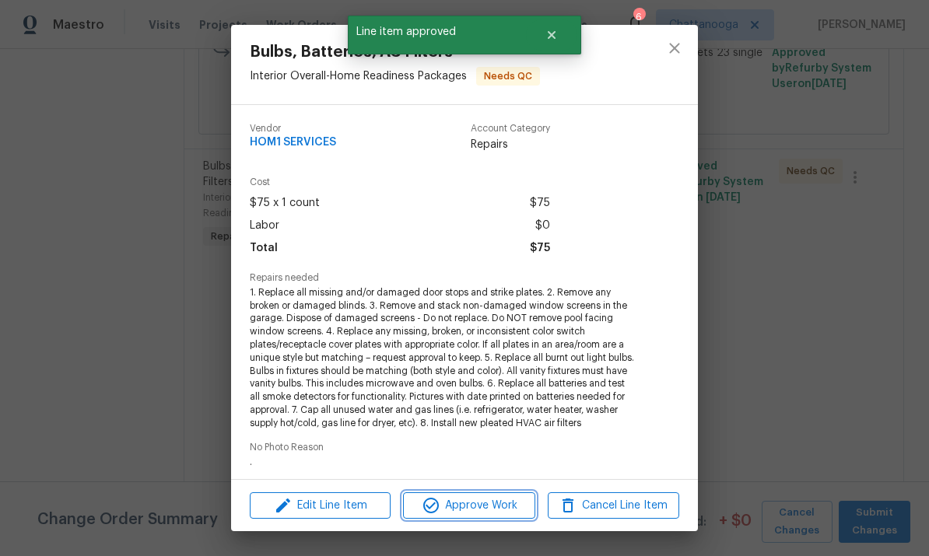
click at [423, 509] on icon "button" at bounding box center [431, 505] width 19 height 19
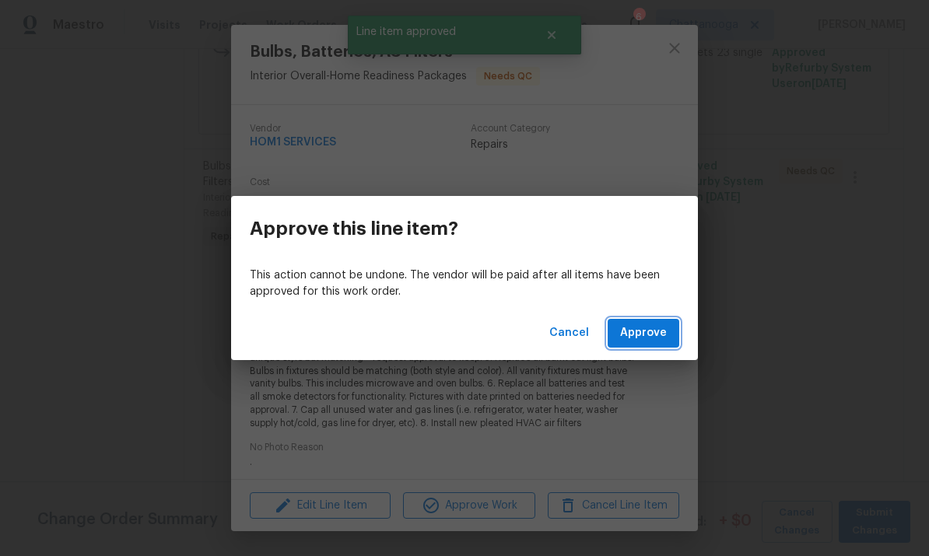
click at [667, 335] on button "Approve" at bounding box center [643, 333] width 72 height 29
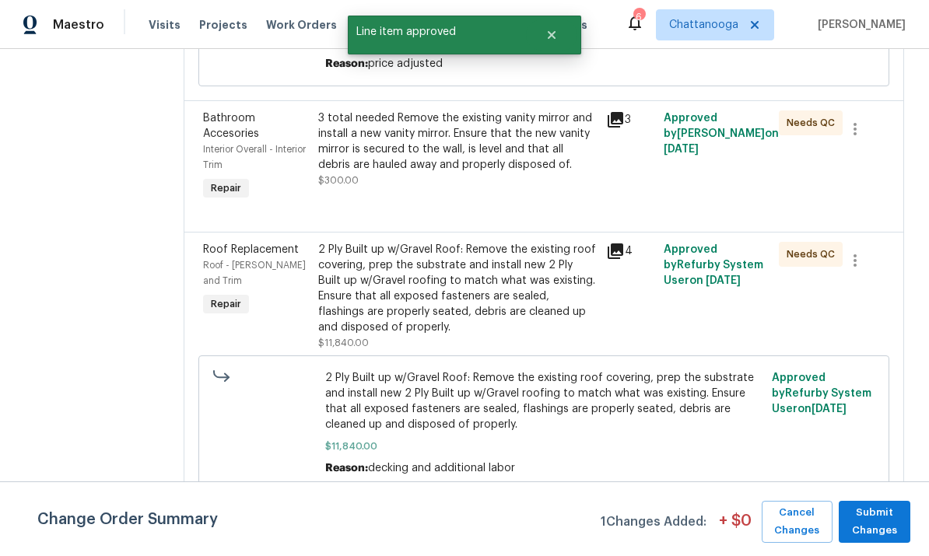
scroll to position [424, 0]
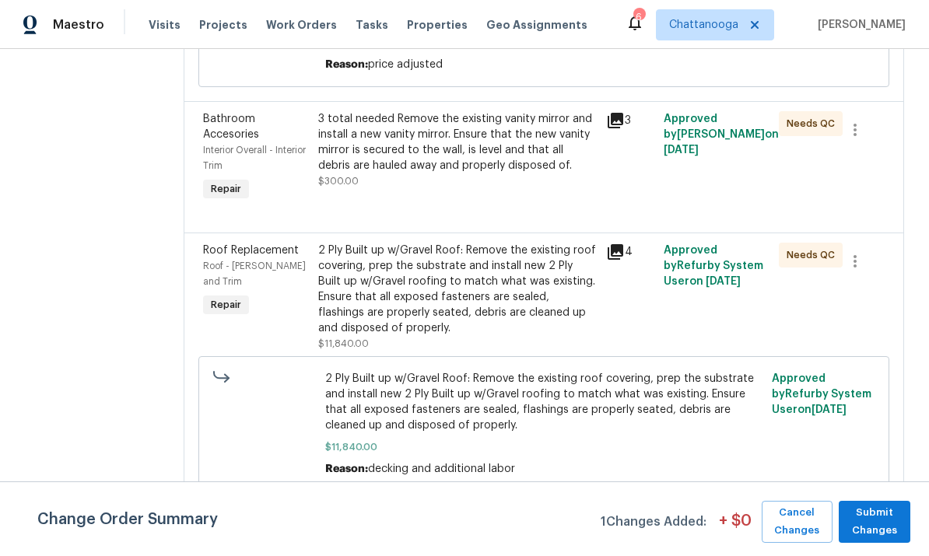
click at [404, 159] on div "3 total needed Remove the existing vanity mirror and install a new vanity mirro…" at bounding box center [457, 142] width 278 height 62
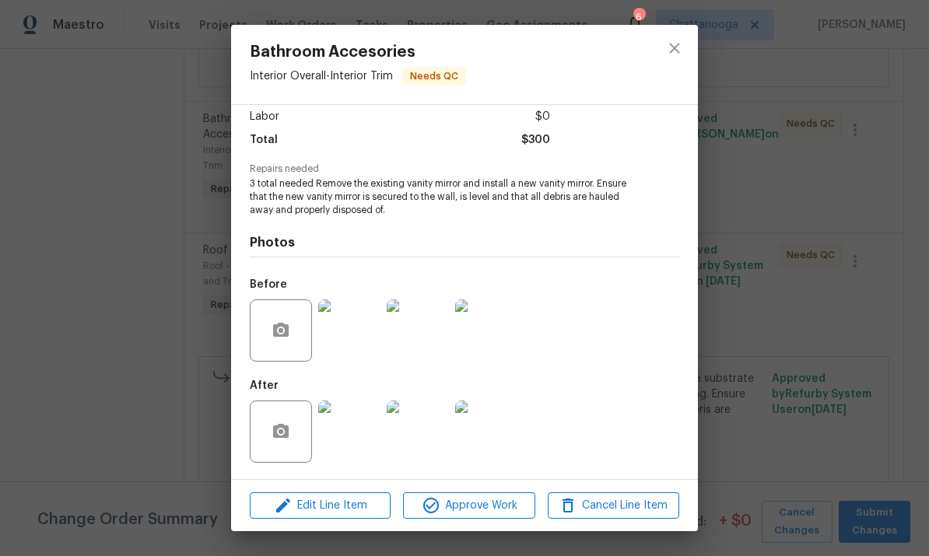
scroll to position [111, 0]
click at [332, 442] on img at bounding box center [349, 432] width 62 height 62
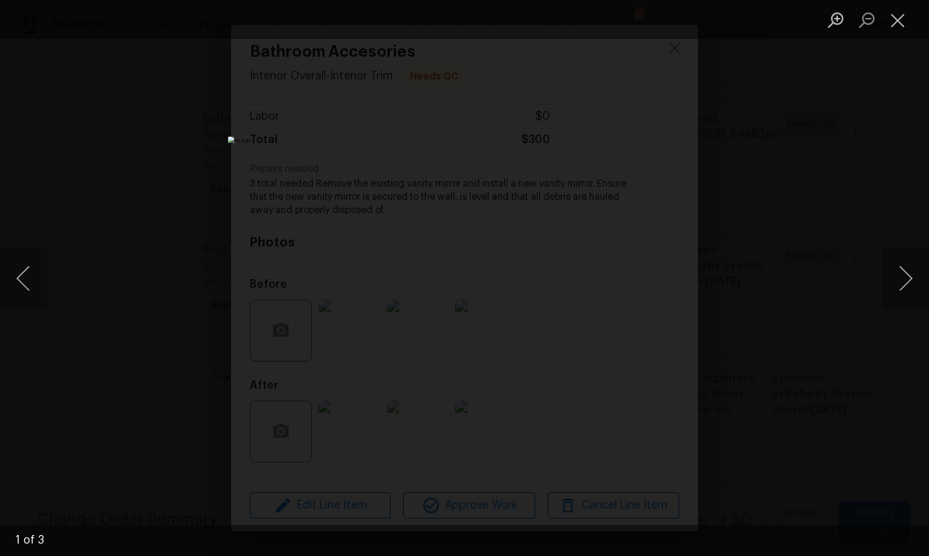
click at [897, 285] on button "Next image" at bounding box center [905, 278] width 47 height 62
click at [905, 278] on button "Next image" at bounding box center [905, 278] width 47 height 62
click at [23, 278] on button "Previous image" at bounding box center [23, 278] width 47 height 62
click at [33, 284] on button "Previous image" at bounding box center [23, 278] width 47 height 62
click at [903, 18] on button "Close lightbox" at bounding box center [897, 19] width 31 height 27
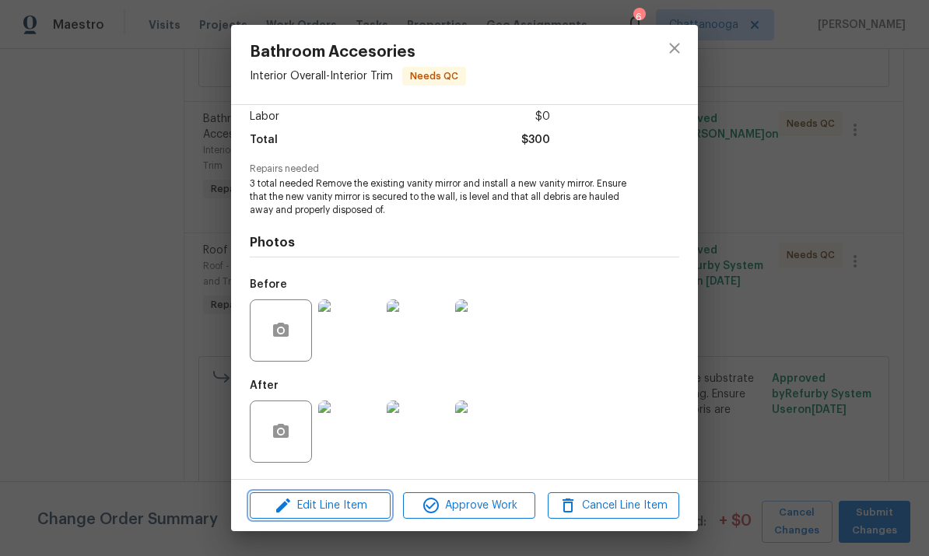
click at [332, 510] on span "Edit Line Item" at bounding box center [319, 505] width 131 height 19
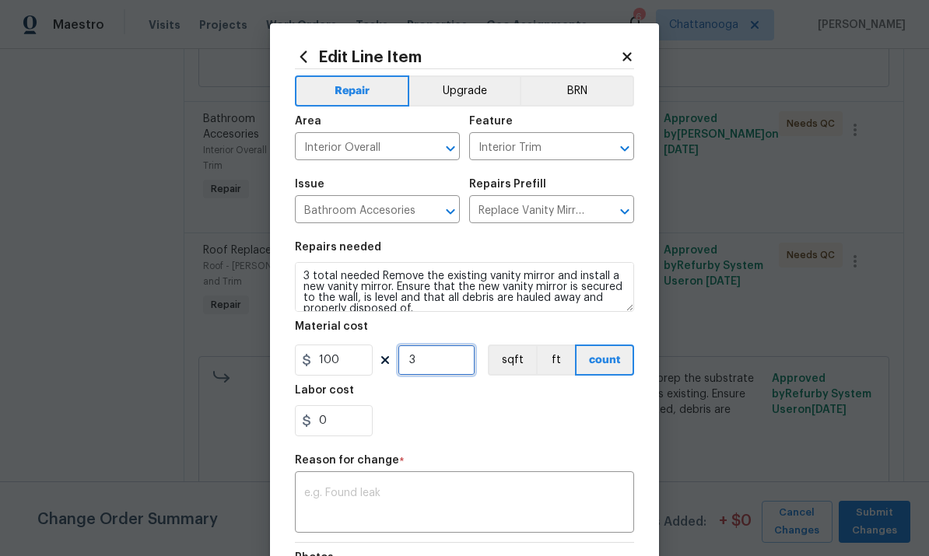
click at [439, 369] on input "3" at bounding box center [436, 360] width 78 height 31
type input "4"
click at [534, 425] on div "0" at bounding box center [464, 420] width 339 height 31
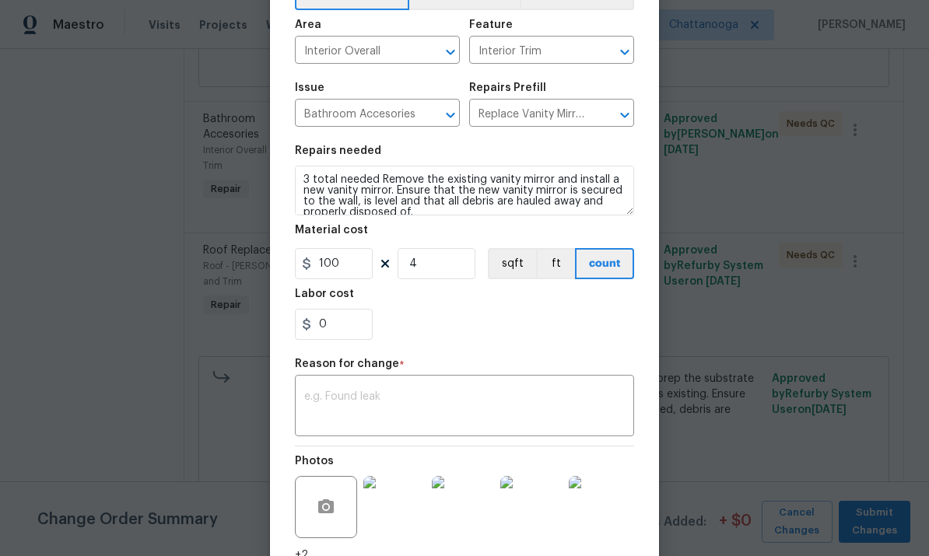
scroll to position [107, 0]
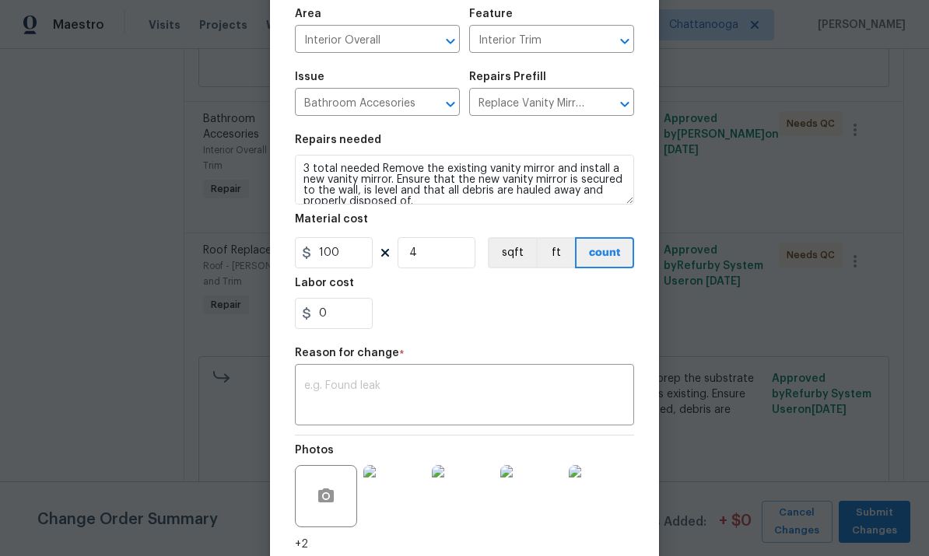
click at [499, 408] on textarea at bounding box center [464, 396] width 320 height 33
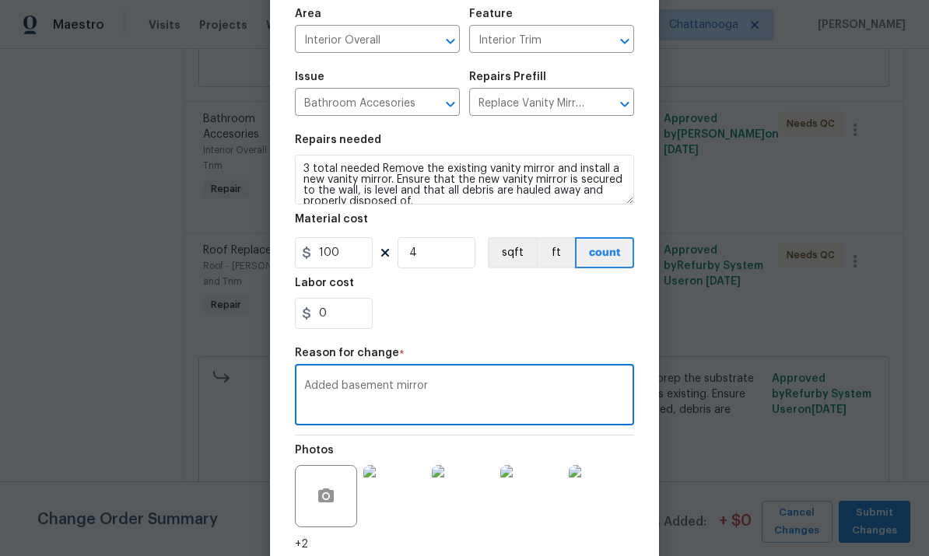
type textarea "Added basement mirror"
click at [608, 320] on div "0" at bounding box center [464, 313] width 339 height 31
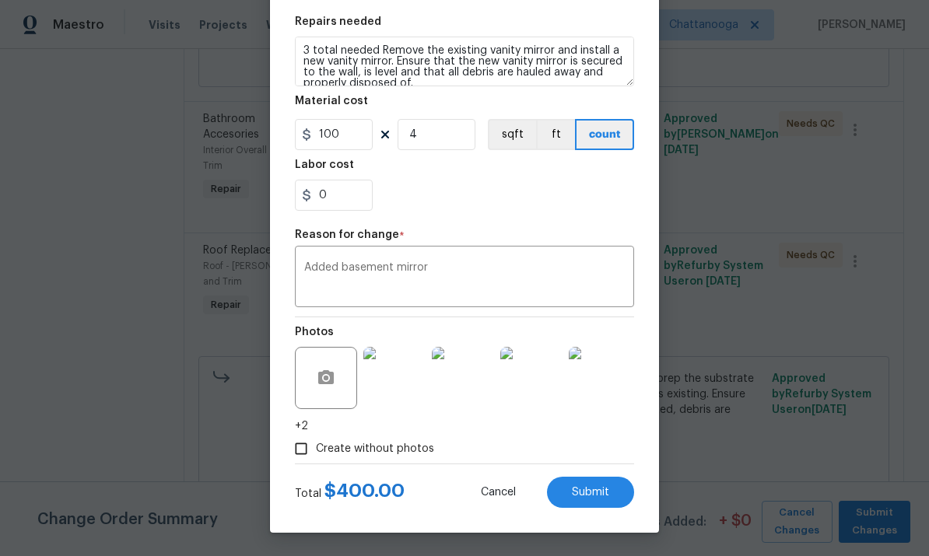
scroll to position [229, 0]
click at [611, 486] on button "Submit" at bounding box center [590, 492] width 87 height 31
type input "3"
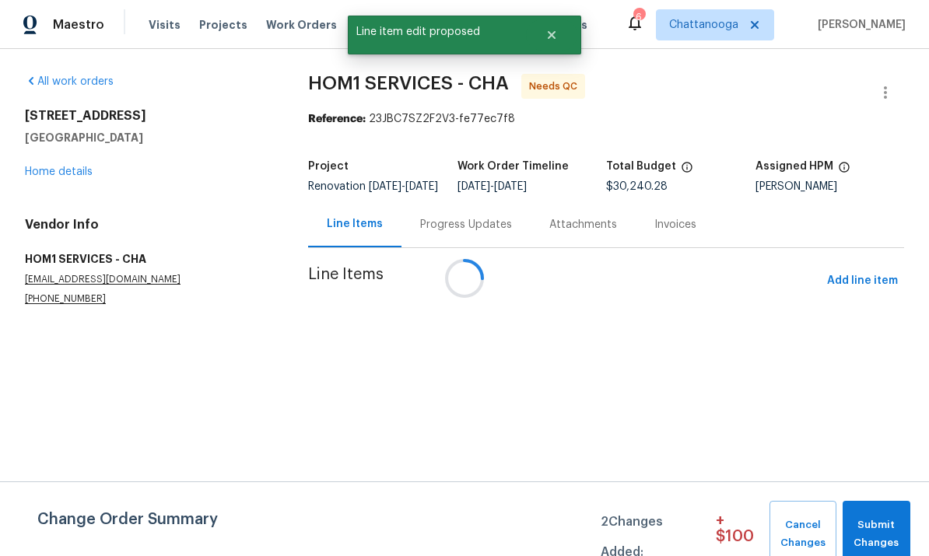
scroll to position [0, 0]
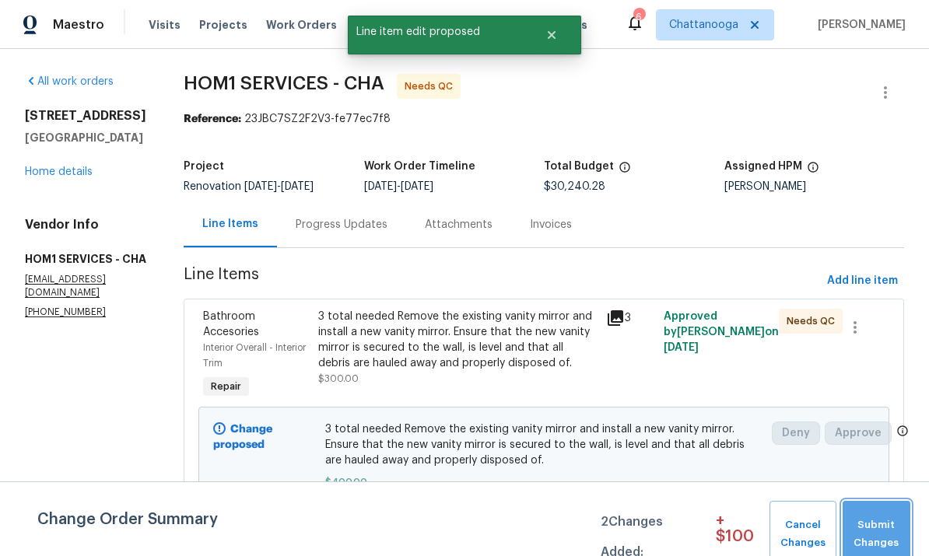
click at [895, 532] on span "Submit Changes" at bounding box center [876, 534] width 52 height 36
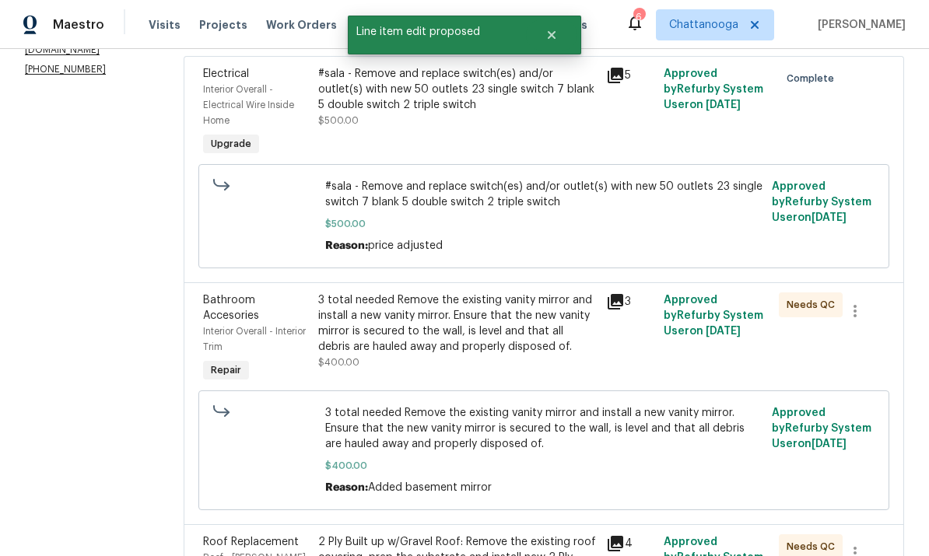
scroll to position [249, 0]
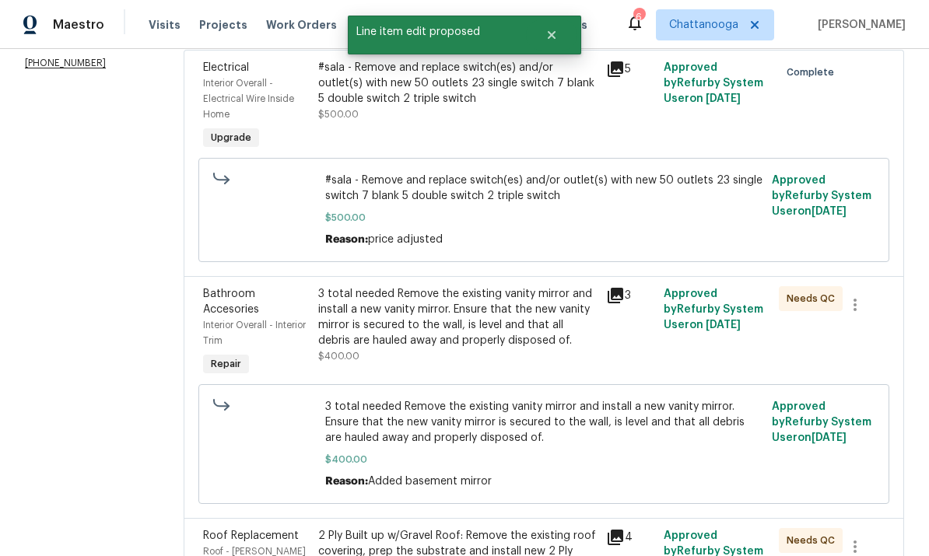
click at [406, 335] on div "3 total needed Remove the existing vanity mirror and install a new vanity mirro…" at bounding box center [457, 317] width 278 height 62
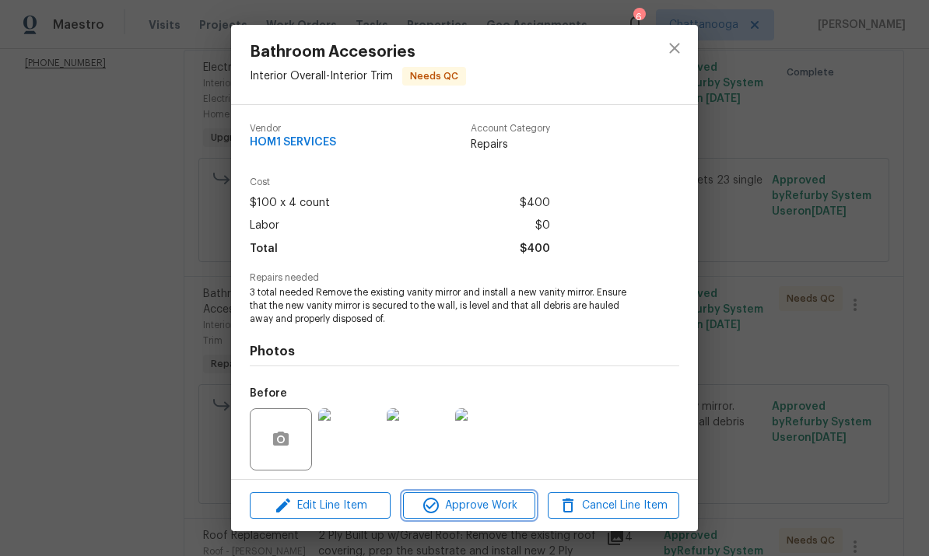
click at [457, 513] on span "Approve Work" at bounding box center [469, 505] width 122 height 19
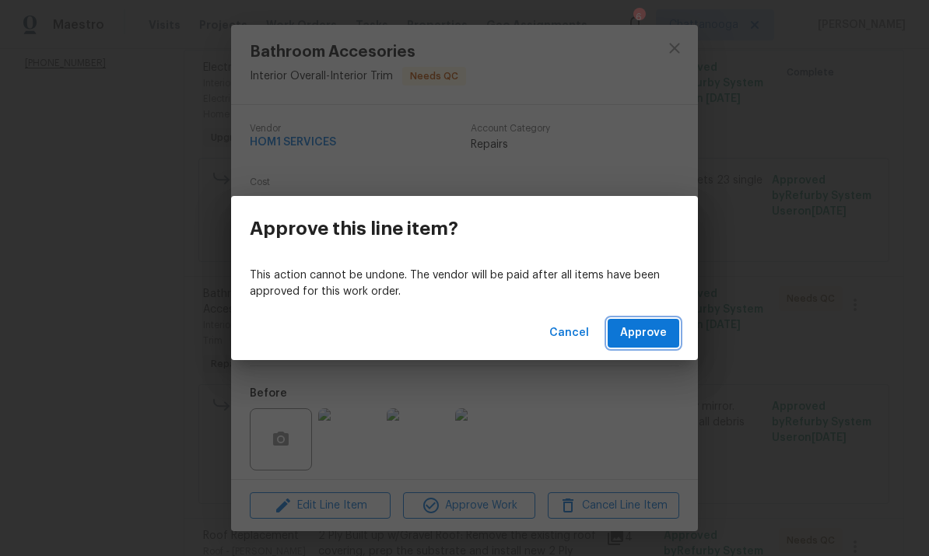
click at [671, 345] on button "Approve" at bounding box center [643, 333] width 72 height 29
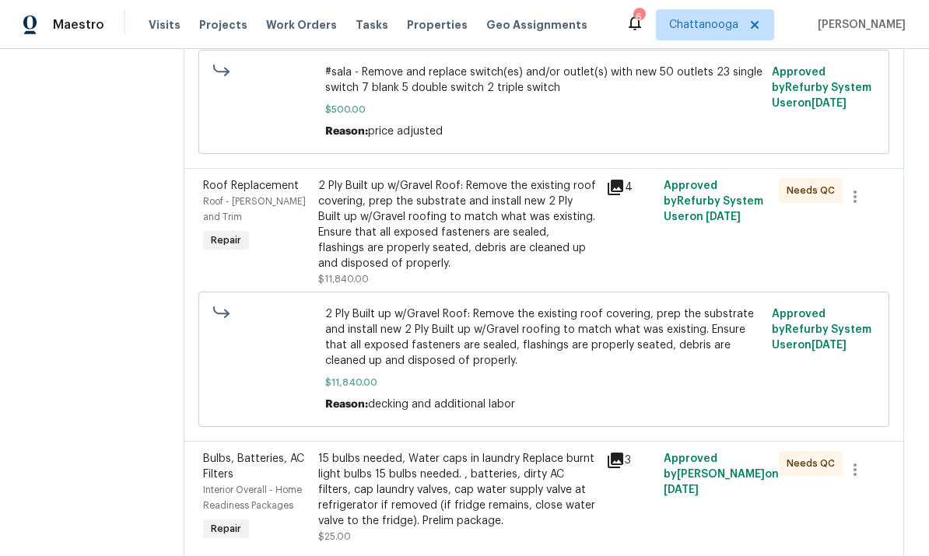
scroll to position [374, 0]
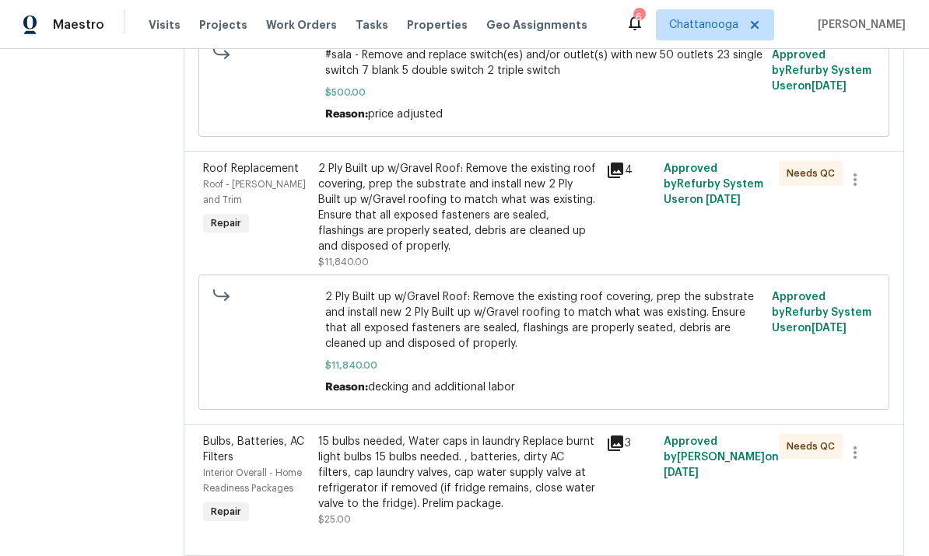
click at [379, 216] on div "2 Ply Built up w/Gravel Roof: Remove the existing roof covering, prep the subst…" at bounding box center [457, 207] width 278 height 93
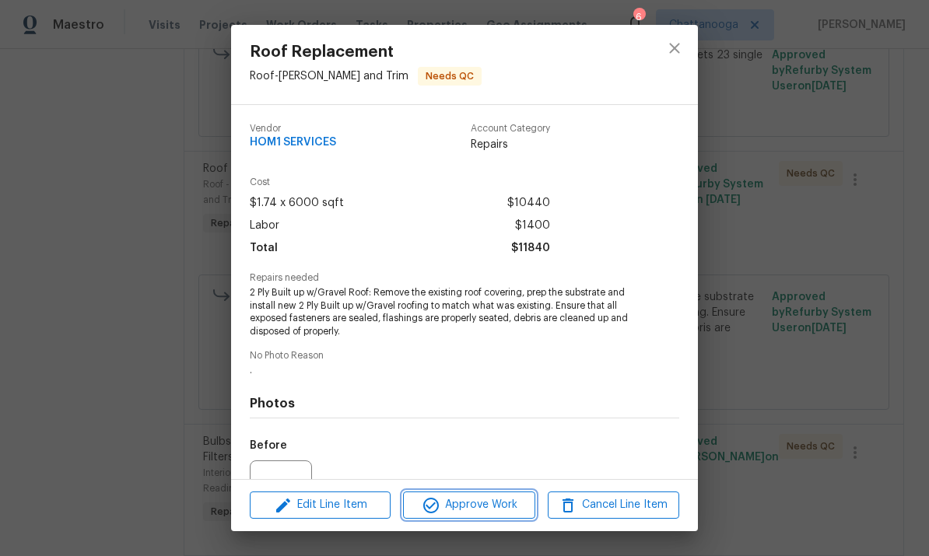
click at [439, 515] on button "Approve Work" at bounding box center [468, 505] width 131 height 27
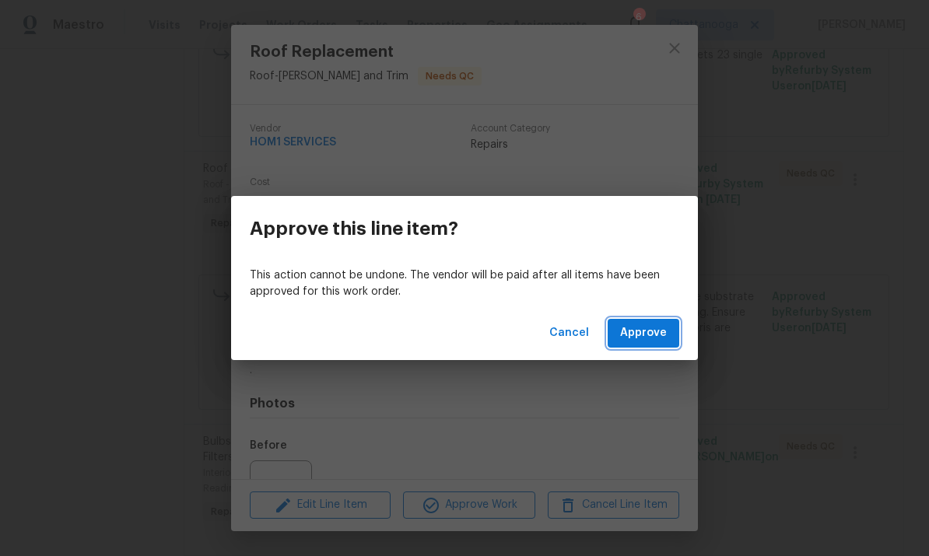
click at [666, 339] on span "Approve" at bounding box center [643, 333] width 47 height 19
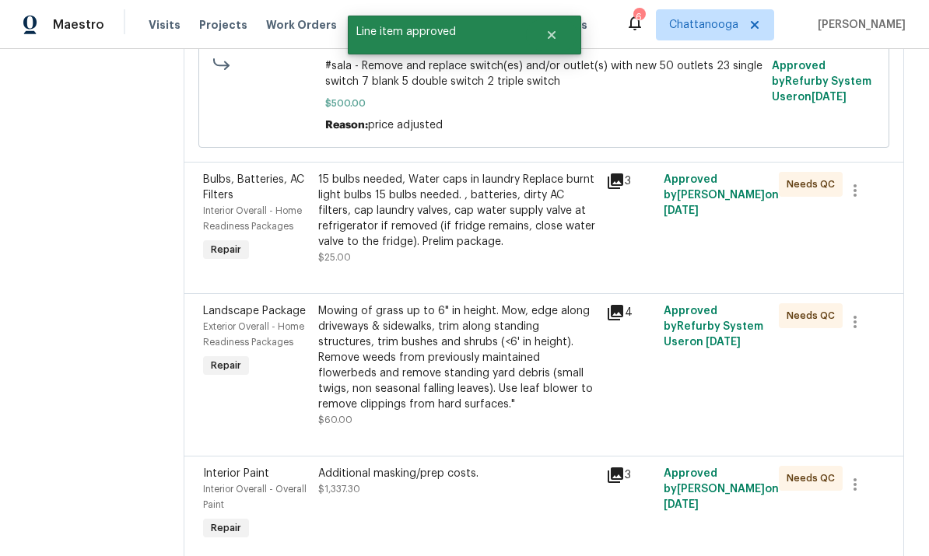
scroll to position [366, 0]
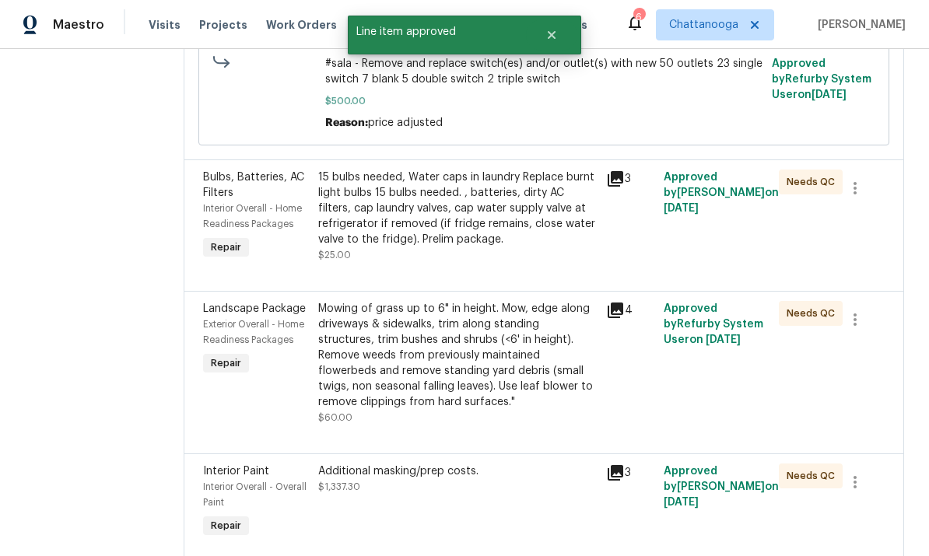
click at [390, 209] on div "15 bulbs needed, Water caps in laundry Replace burnt light bulbs 15 bulbs neede…" at bounding box center [457, 209] width 278 height 78
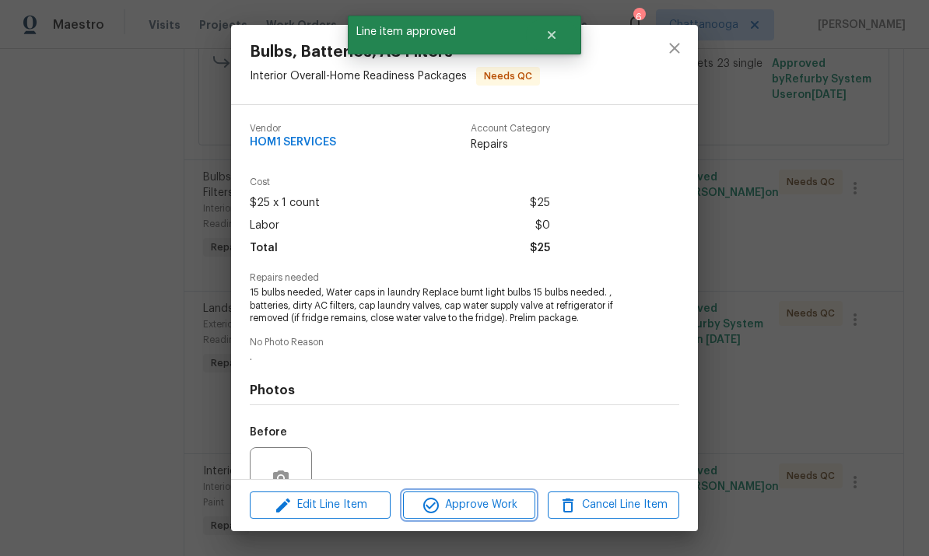
click at [453, 500] on span "Approve Work" at bounding box center [469, 504] width 122 height 19
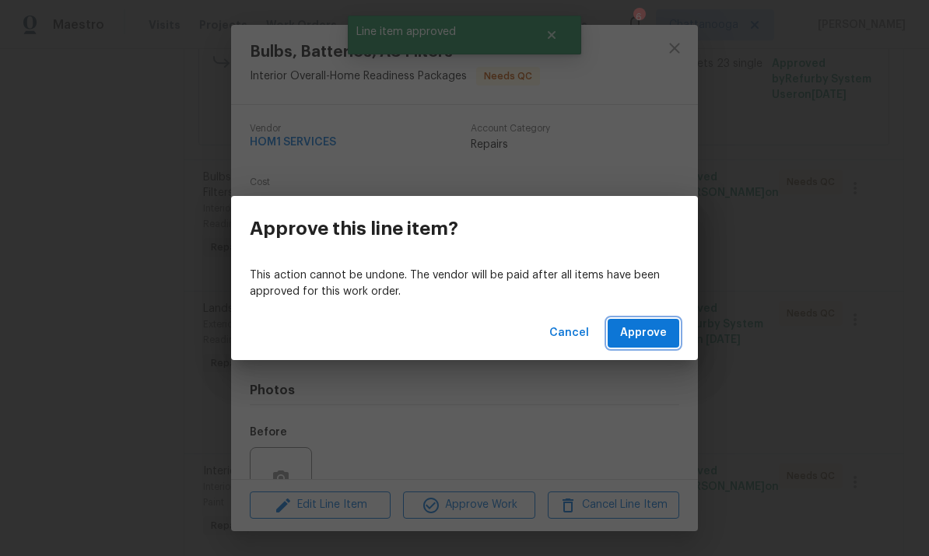
click at [663, 325] on span "Approve" at bounding box center [643, 333] width 47 height 19
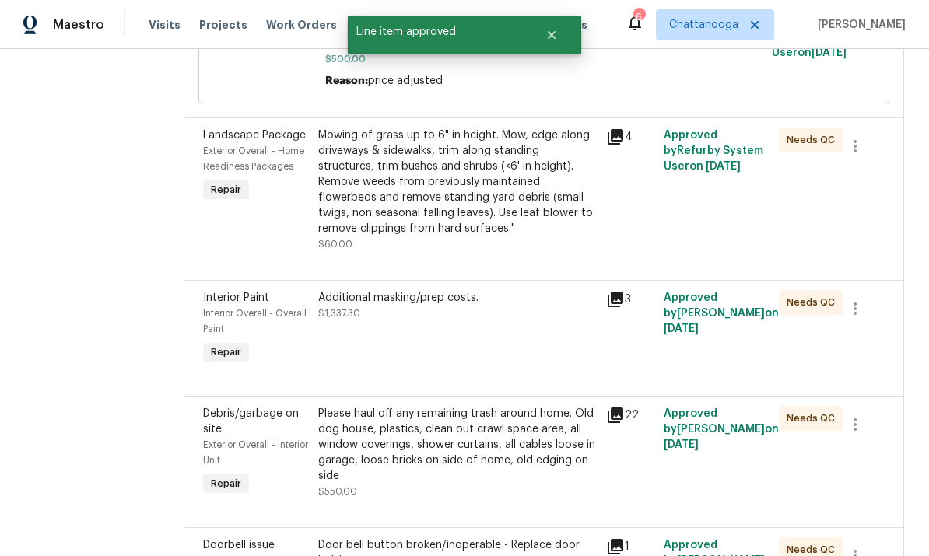
scroll to position [359, 0]
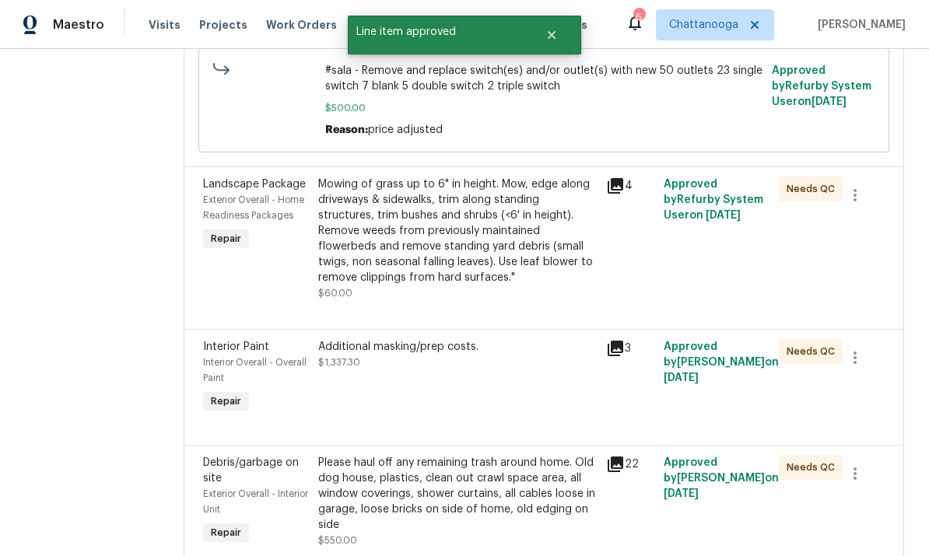
click at [391, 247] on div "Mowing of grass up to 6" in height. Mow, edge along driveways & sidewalks, trim…" at bounding box center [457, 231] width 278 height 109
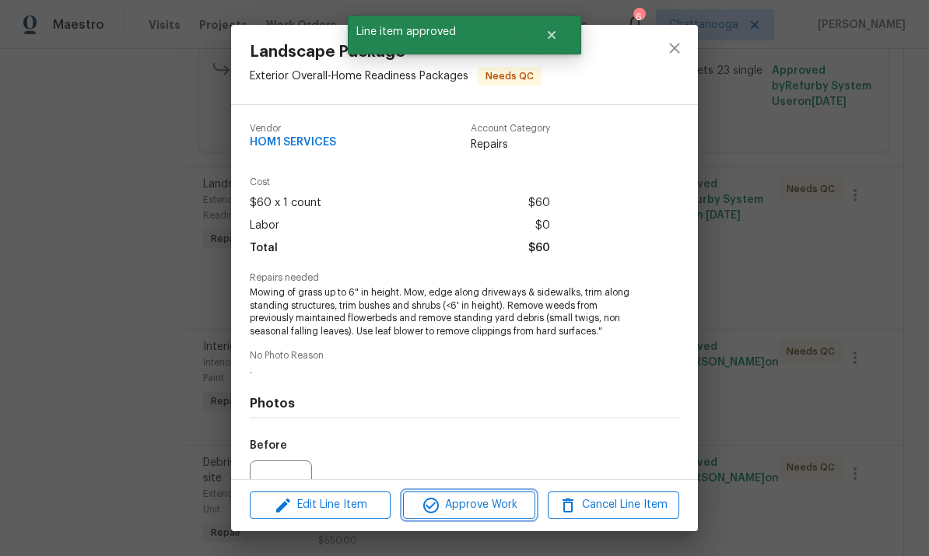
click at [448, 514] on span "Approve Work" at bounding box center [469, 504] width 122 height 19
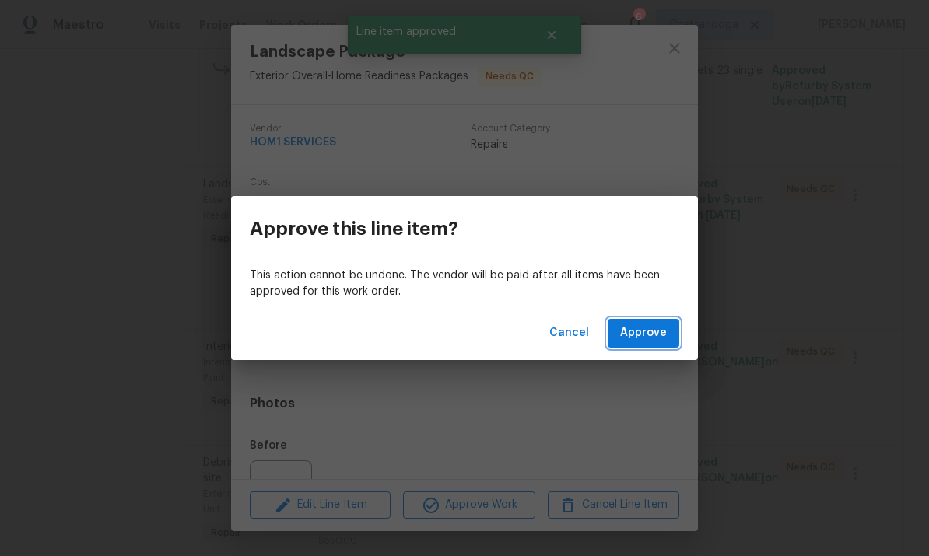
click at [668, 336] on button "Approve" at bounding box center [643, 333] width 72 height 29
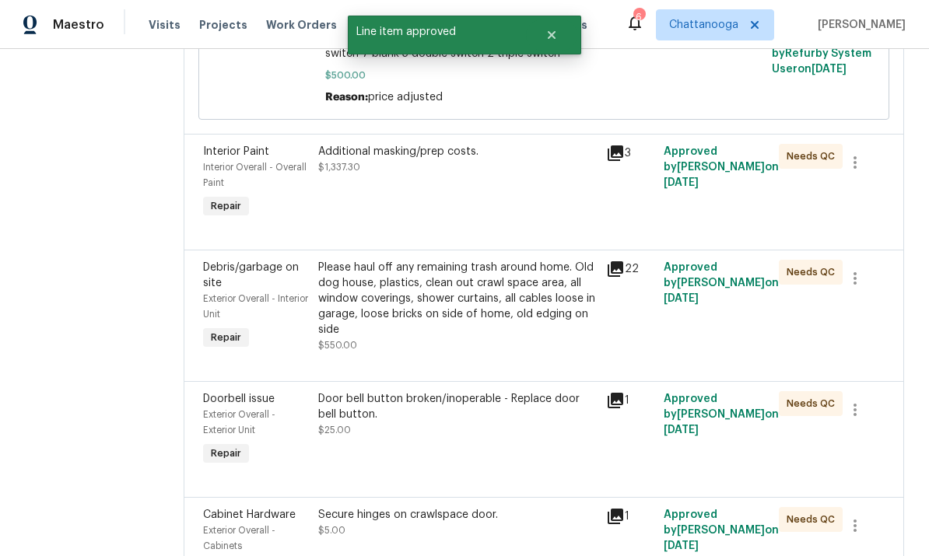
scroll to position [390, 0]
click at [387, 173] on div "Additional masking/prep costs. $1,337.30" at bounding box center [457, 160] width 278 height 31
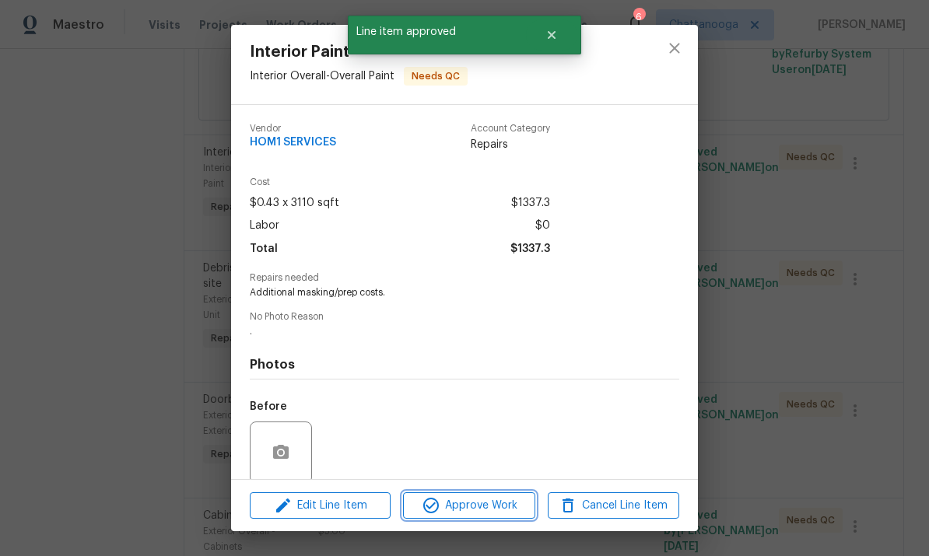
click at [443, 501] on span "Approve Work" at bounding box center [469, 505] width 122 height 19
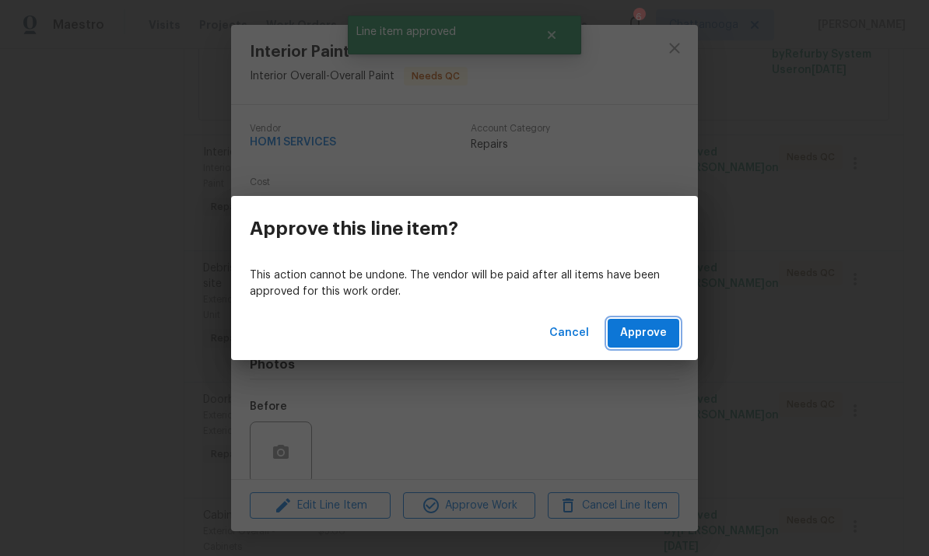
click at [678, 340] on button "Approve" at bounding box center [643, 333] width 72 height 29
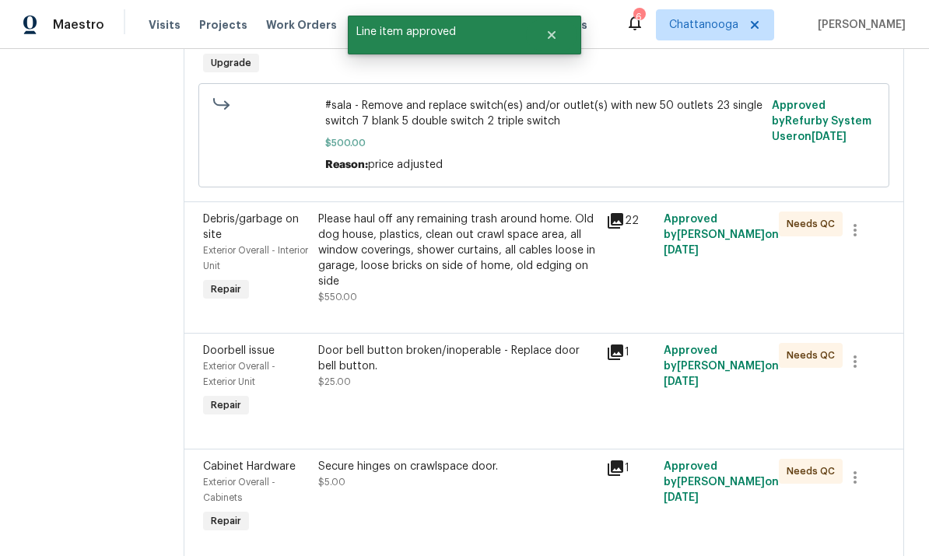
scroll to position [331, 0]
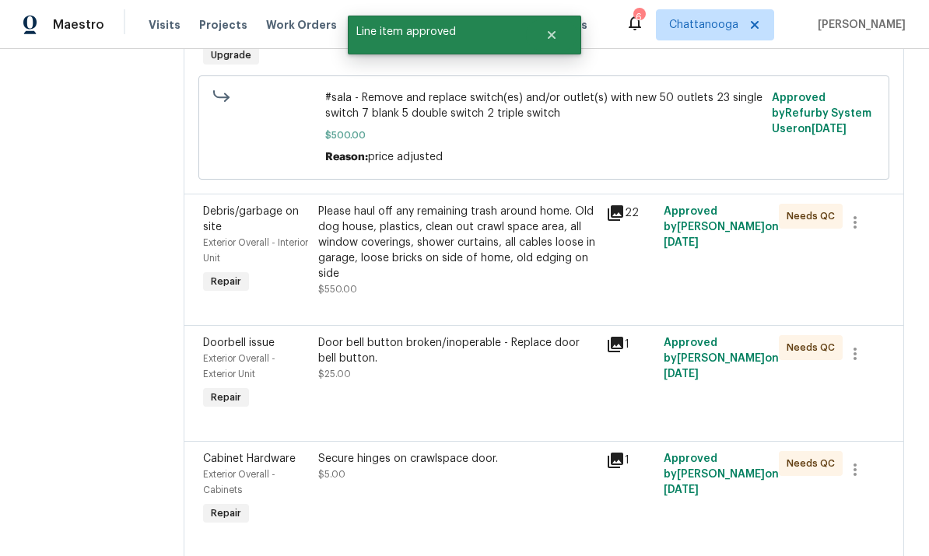
click at [402, 258] on div "Please haul off any remaining trash around home. Old dog house, plastics, clean…" at bounding box center [457, 243] width 278 height 78
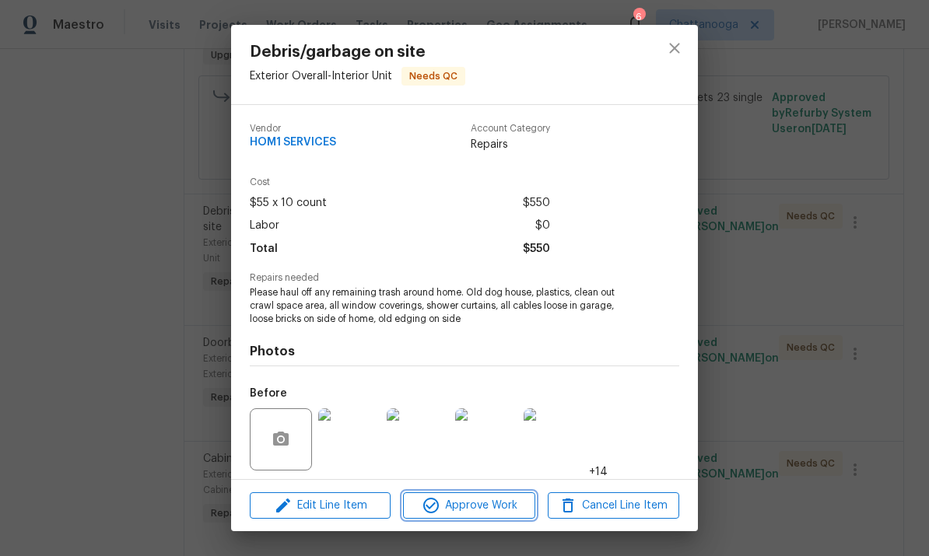
click at [453, 511] on span "Approve Work" at bounding box center [469, 505] width 122 height 19
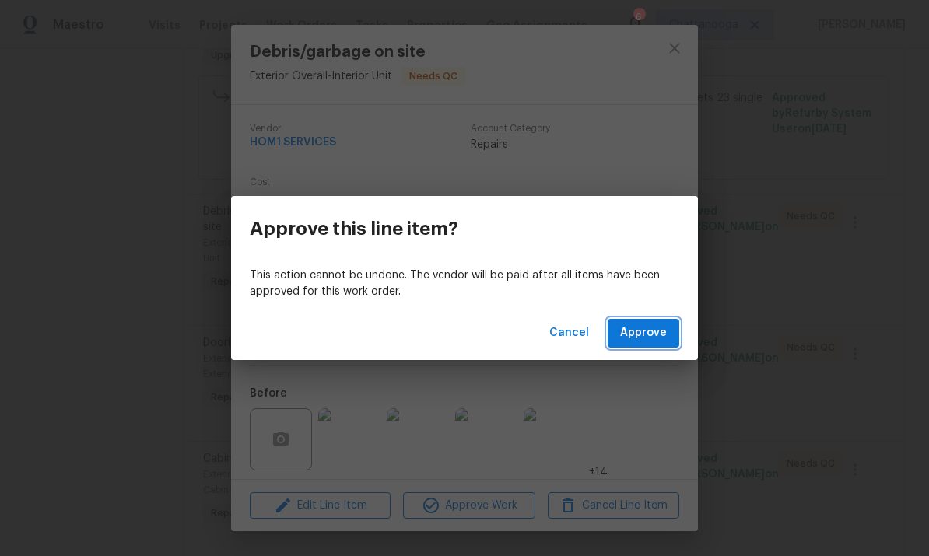
click at [663, 338] on span "Approve" at bounding box center [643, 333] width 47 height 19
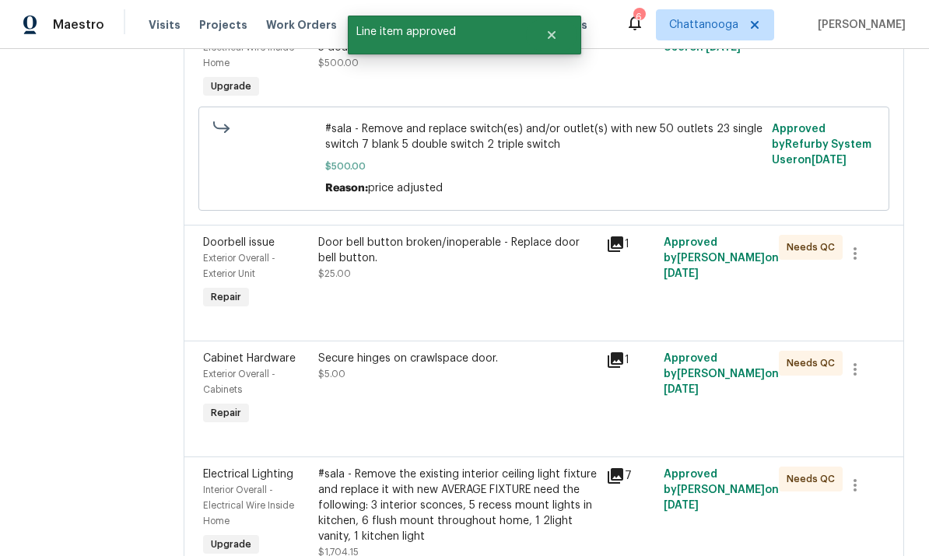
scroll to position [348, 0]
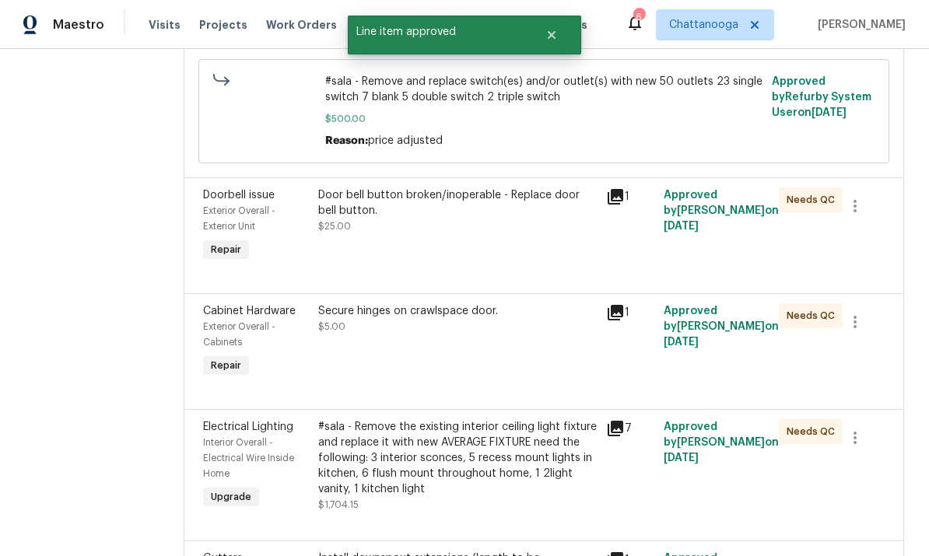
click at [378, 201] on div "Door bell button broken/inoperable - Replace door bell button." at bounding box center [457, 202] width 278 height 31
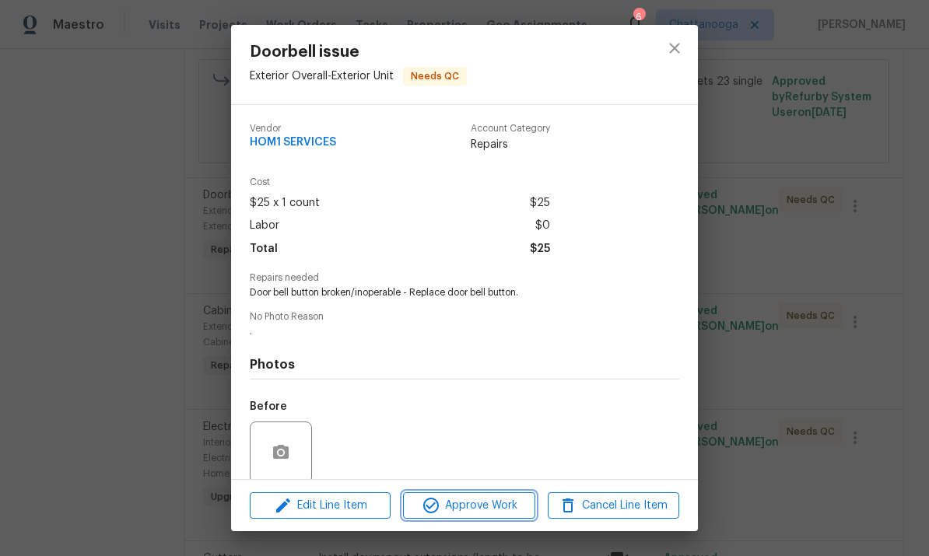
click at [450, 508] on span "Approve Work" at bounding box center [469, 505] width 122 height 19
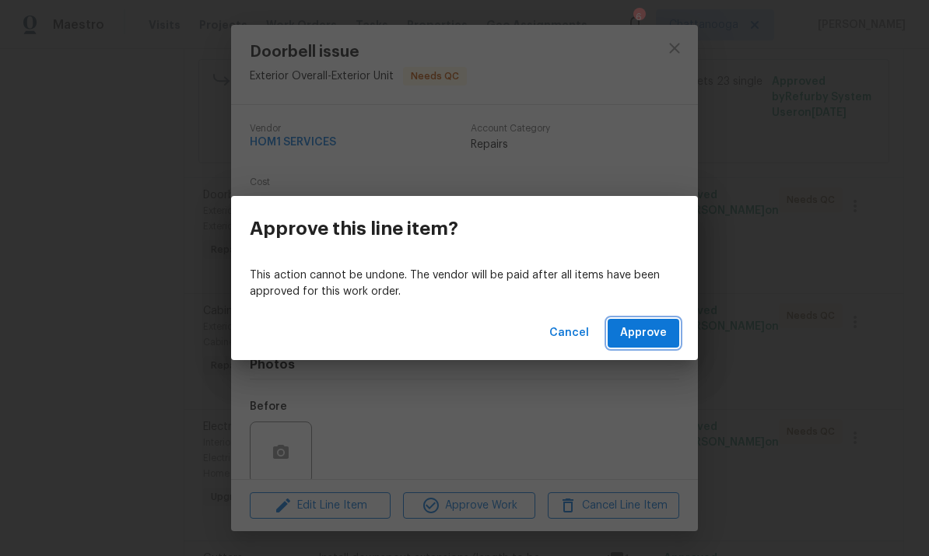
click at [667, 340] on button "Approve" at bounding box center [643, 333] width 72 height 29
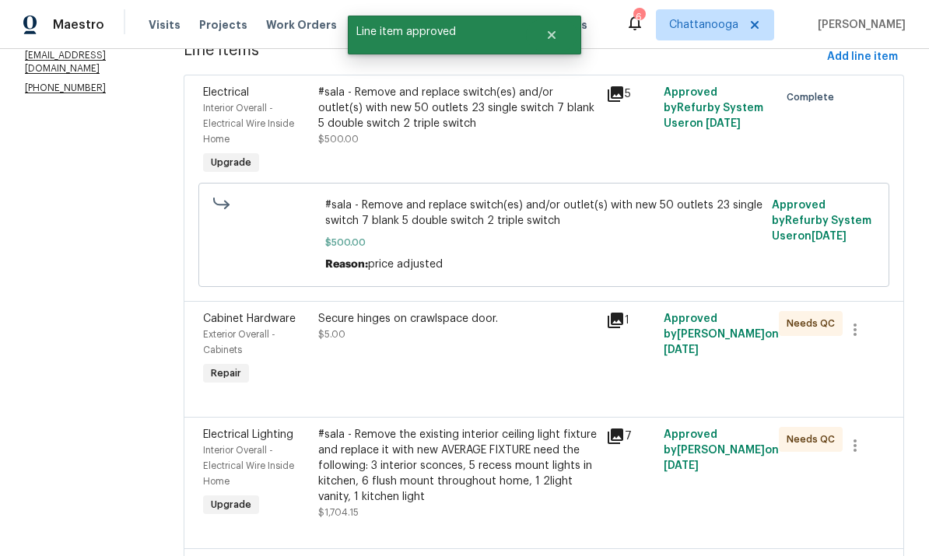
scroll to position [242, 0]
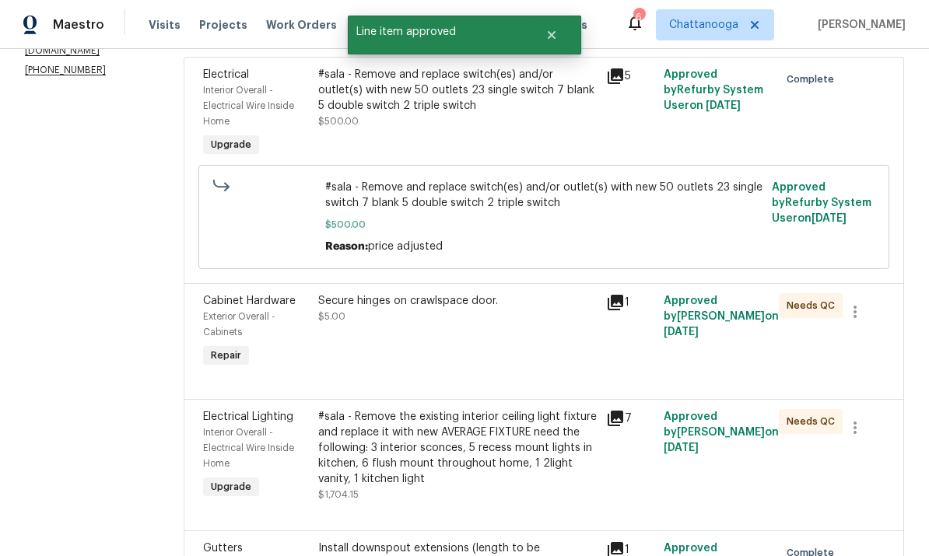
click at [390, 317] on div "Secure hinges on crawlspace door. $5.00" at bounding box center [457, 308] width 278 height 31
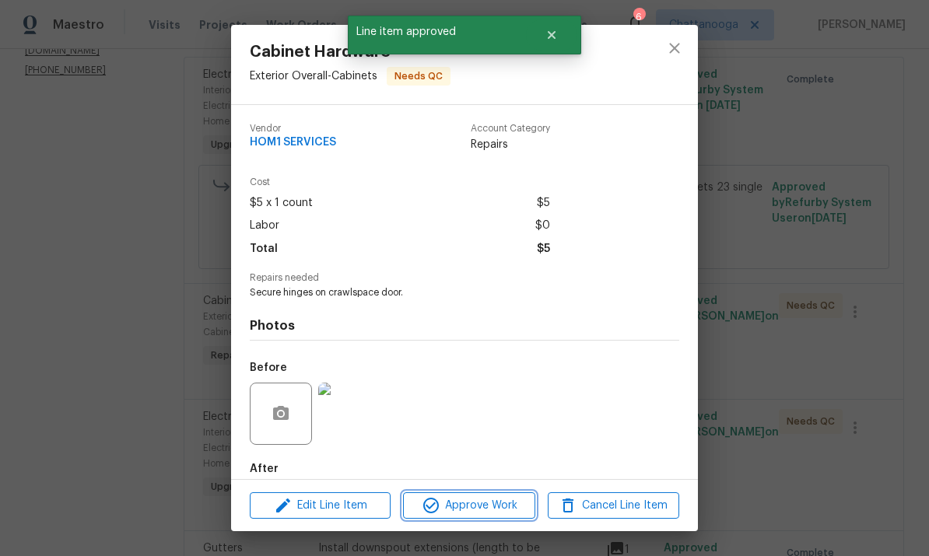
click at [436, 510] on icon "button" at bounding box center [431, 506] width 16 height 16
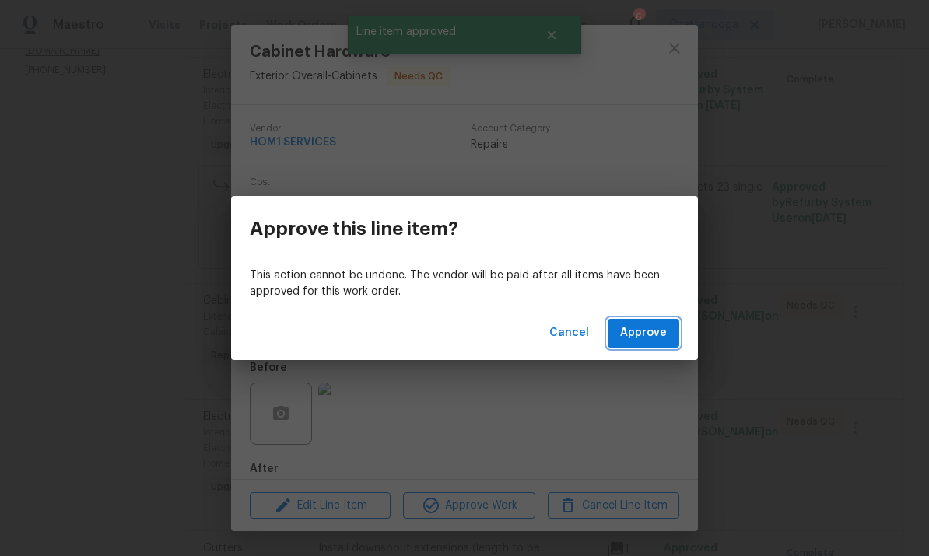
click at [676, 337] on button "Approve" at bounding box center [643, 333] width 72 height 29
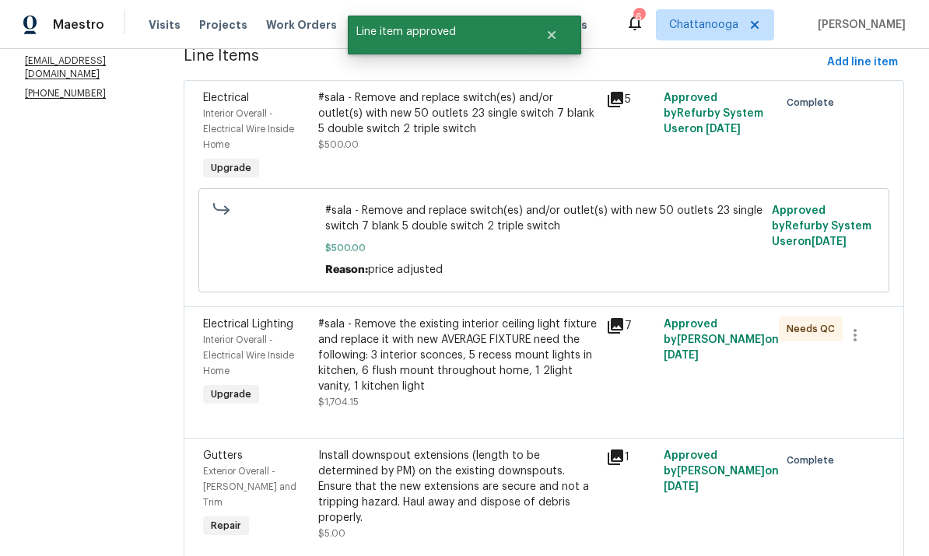
scroll to position [219, 0]
click at [411, 352] on div "#sala - Remove the existing interior ceiling light fixture and replace it with …" at bounding box center [457, 355] width 278 height 78
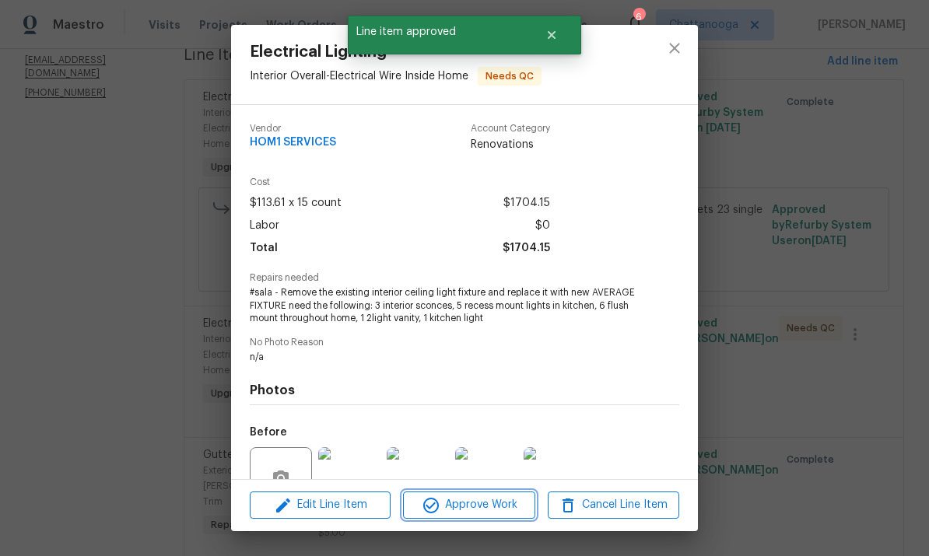
click at [439, 515] on button "Approve Work" at bounding box center [468, 505] width 131 height 27
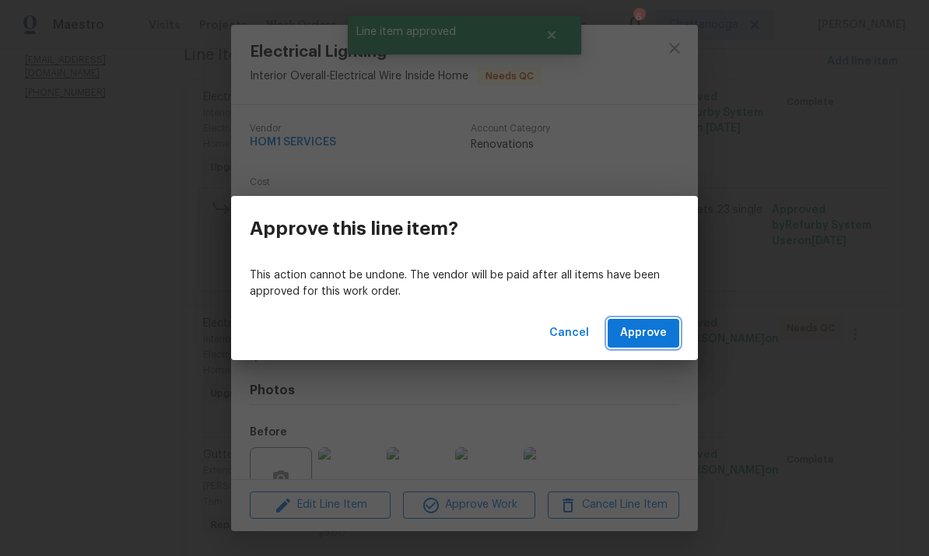
click at [665, 338] on span "Approve" at bounding box center [643, 333] width 47 height 19
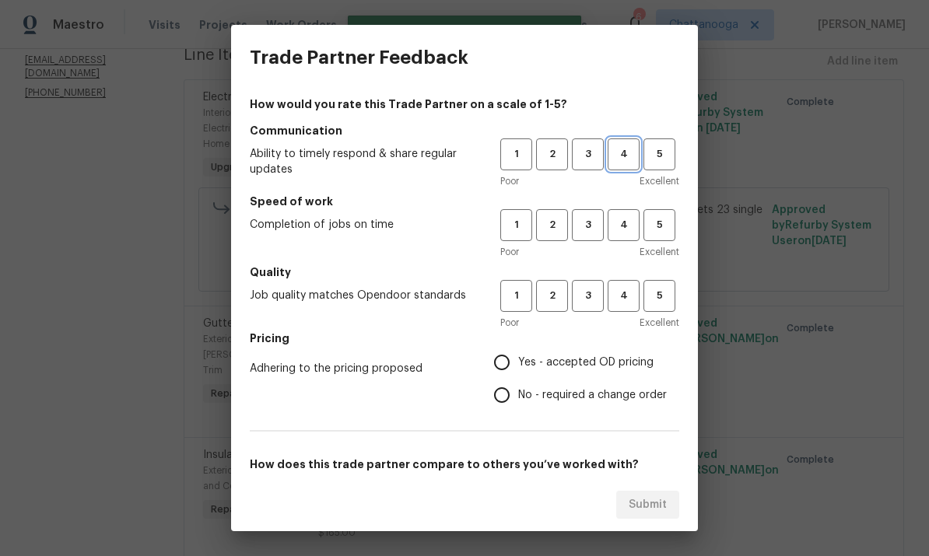
click at [610, 150] on span "4" at bounding box center [623, 154] width 29 height 18
click at [625, 233] on span "4" at bounding box center [623, 225] width 29 height 18
click at [625, 297] on span "4" at bounding box center [623, 296] width 29 height 18
click at [570, 352] on label "Yes - accepted OD pricing" at bounding box center [575, 362] width 181 height 33
click at [518, 352] on input "Yes - accepted OD pricing" at bounding box center [501, 362] width 33 height 33
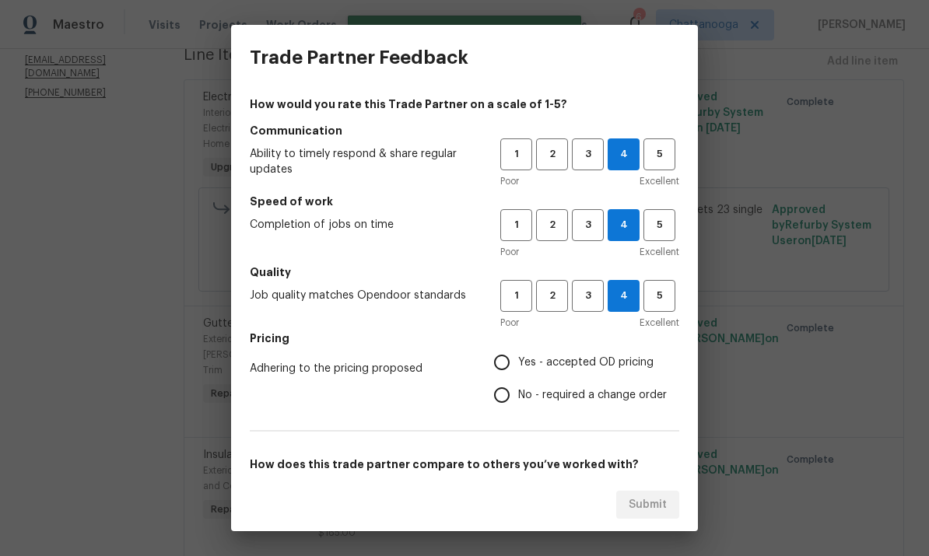
radio input "true"
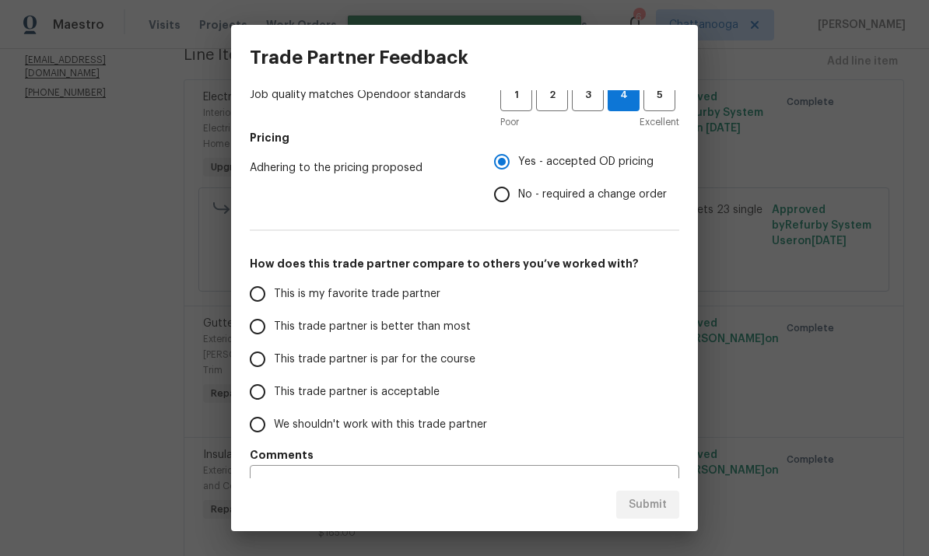
scroll to position [200, 0]
click at [264, 324] on input "This trade partner is better than most" at bounding box center [257, 327] width 33 height 33
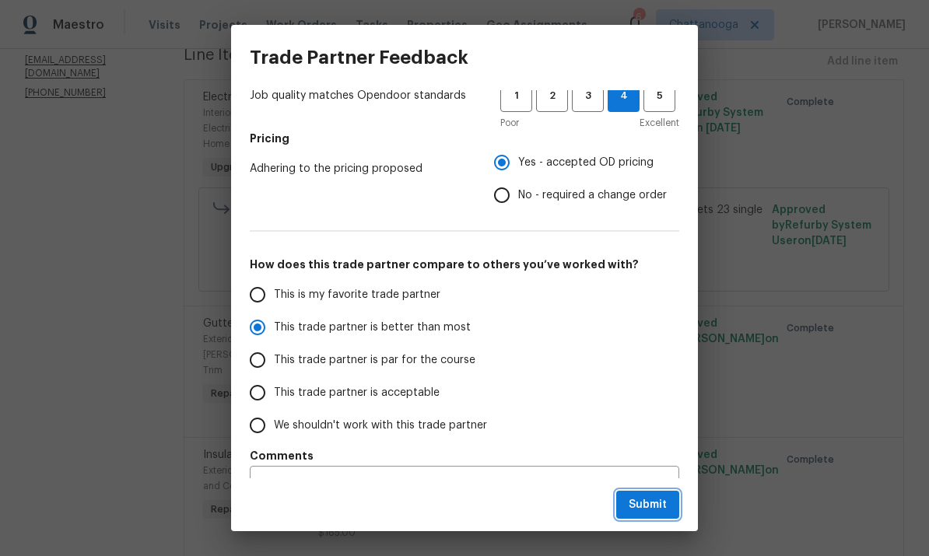
click at [643, 499] on span "Submit" at bounding box center [647, 504] width 38 height 19
radio input "true"
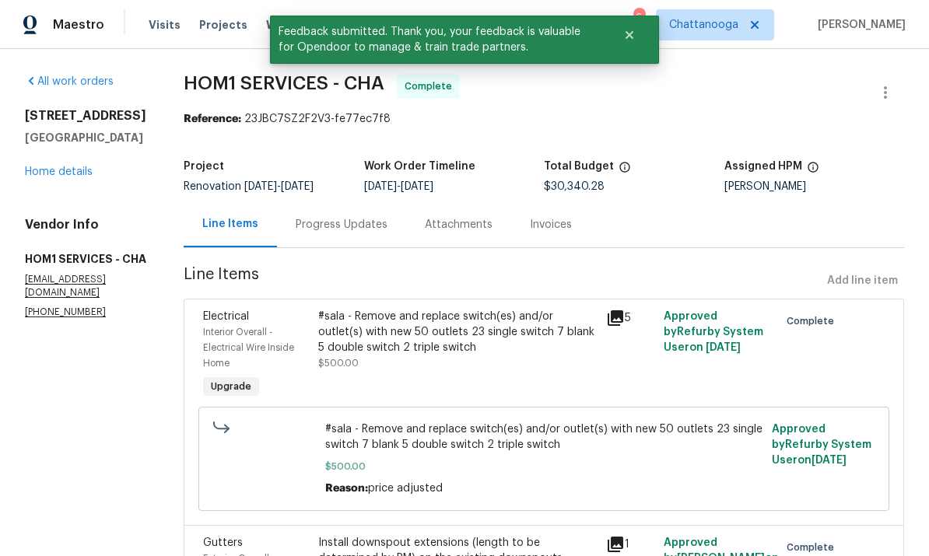
scroll to position [0, 0]
click at [63, 177] on link "Home details" at bounding box center [59, 171] width 68 height 11
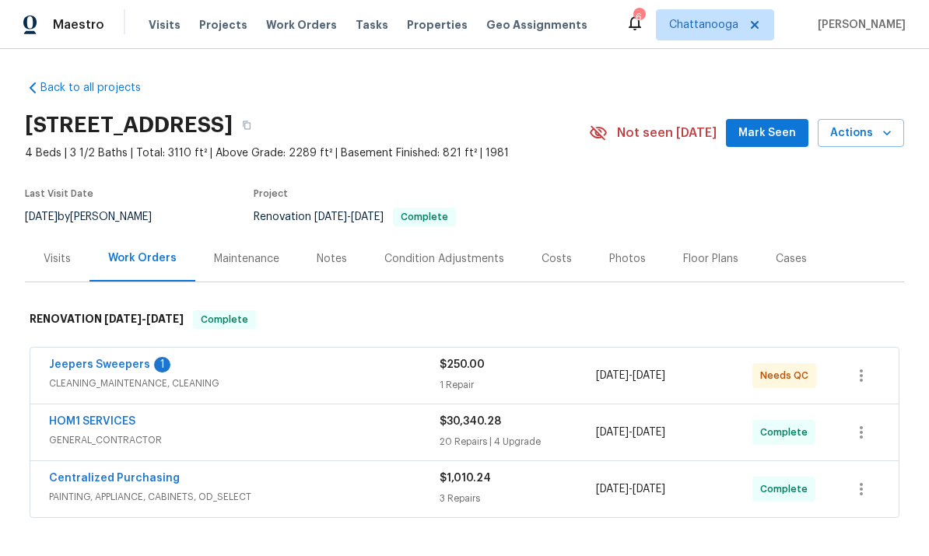
click at [79, 367] on link "Jeepers Sweepers" at bounding box center [99, 364] width 101 height 11
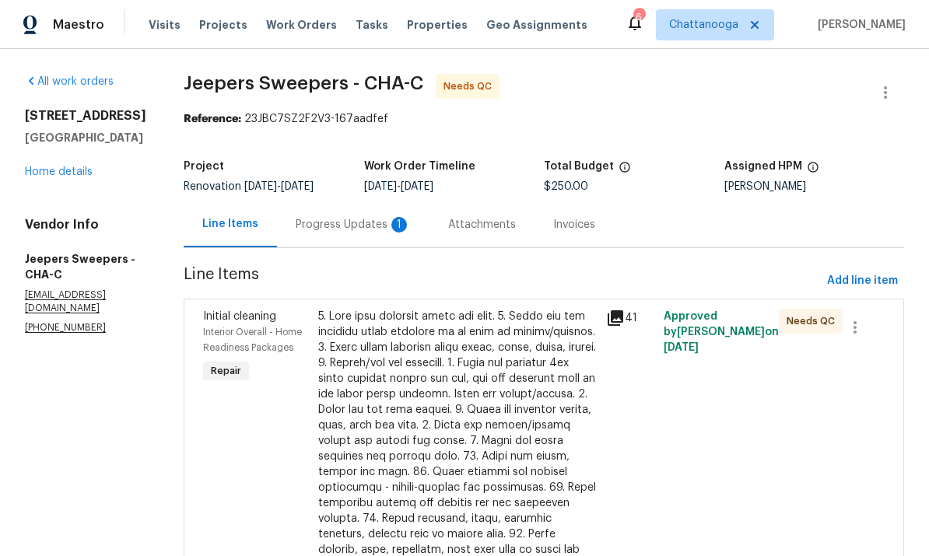
click at [344, 220] on div "Progress Updates 1" at bounding box center [353, 225] width 115 height 16
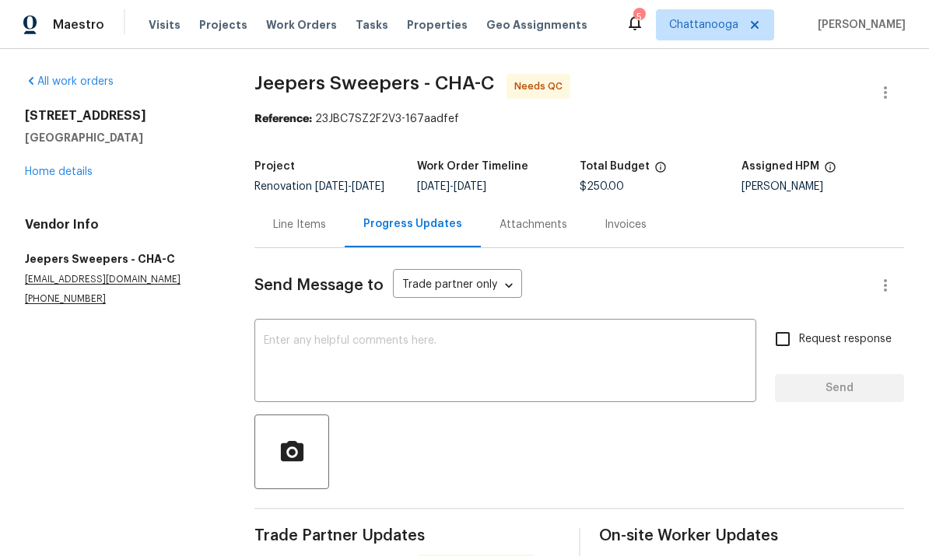
click at [50, 173] on link "Home details" at bounding box center [59, 171] width 68 height 11
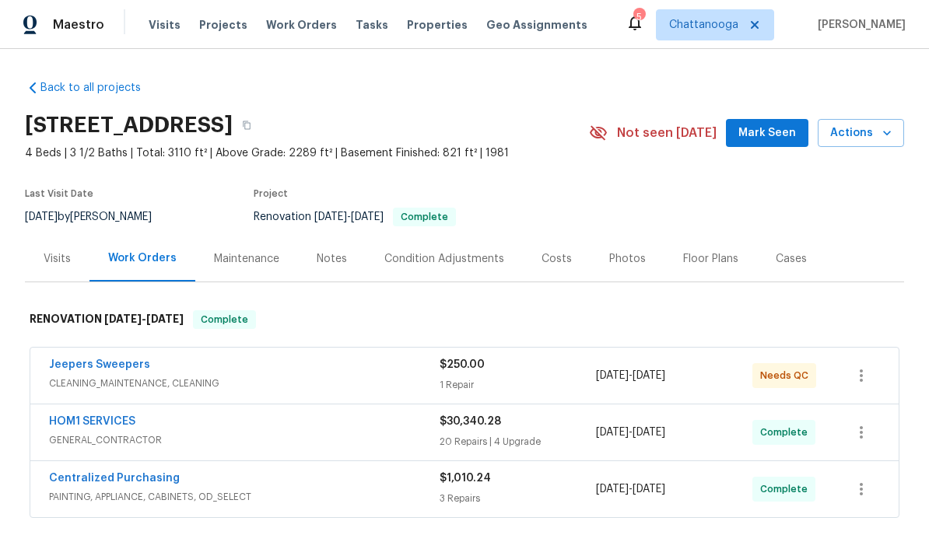
click at [72, 369] on link "Jeepers Sweepers" at bounding box center [99, 364] width 101 height 11
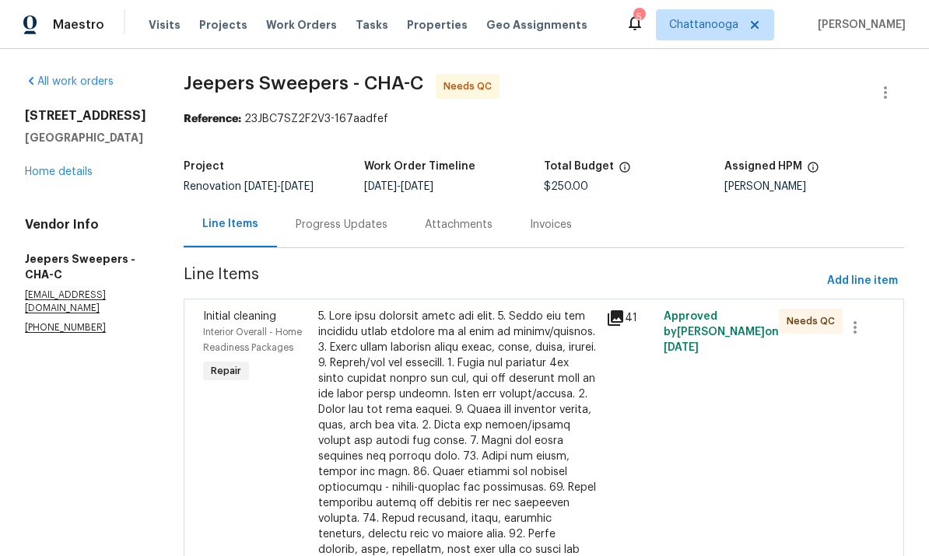
click at [492, 428] on div at bounding box center [457, 519] width 278 height 420
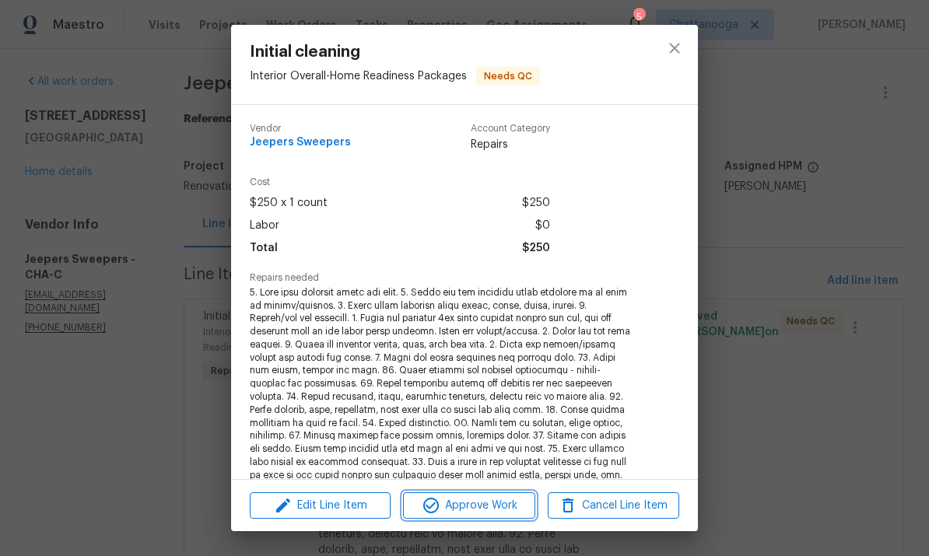
click at [497, 499] on span "Approve Work" at bounding box center [469, 505] width 122 height 19
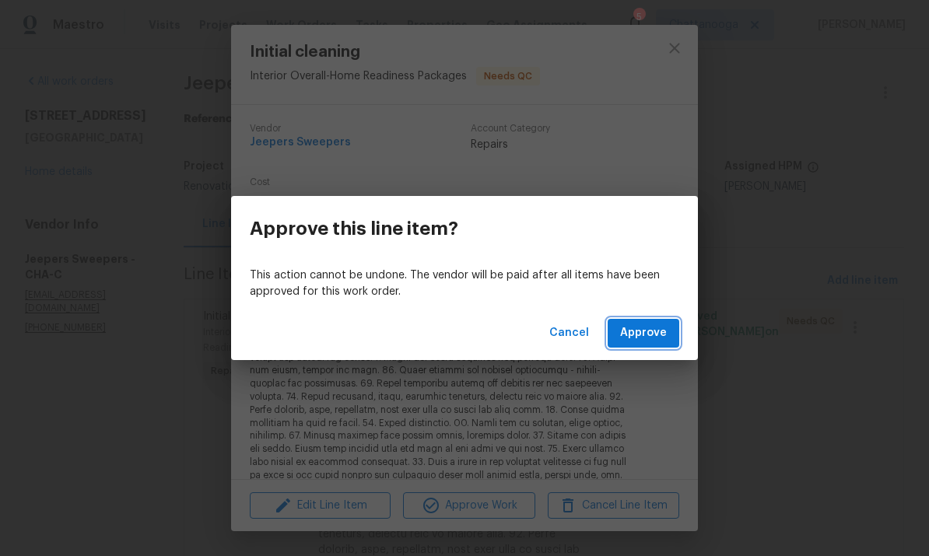
click at [648, 333] on span "Approve" at bounding box center [643, 333] width 47 height 19
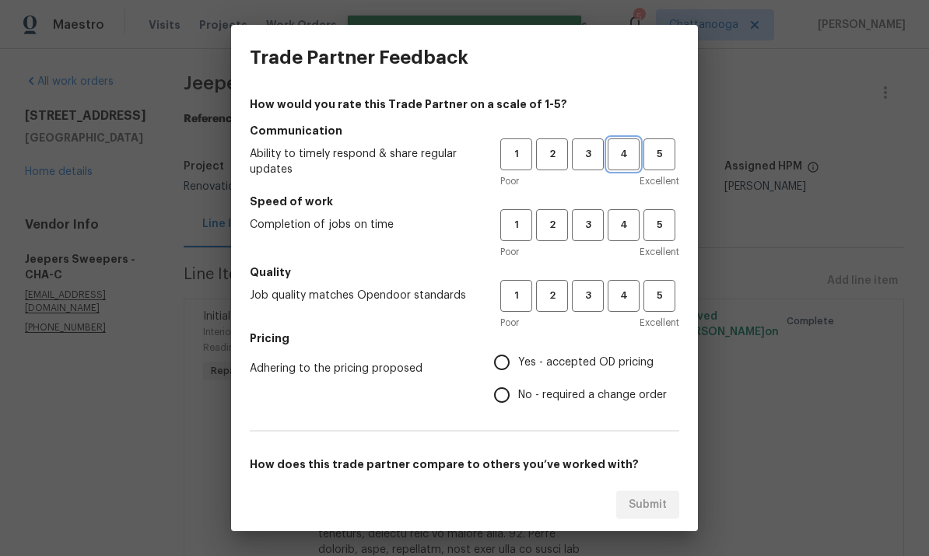
click at [625, 149] on span "4" at bounding box center [623, 154] width 29 height 18
click at [620, 225] on span "4" at bounding box center [623, 225] width 29 height 18
click at [625, 302] on span "4" at bounding box center [623, 296] width 29 height 18
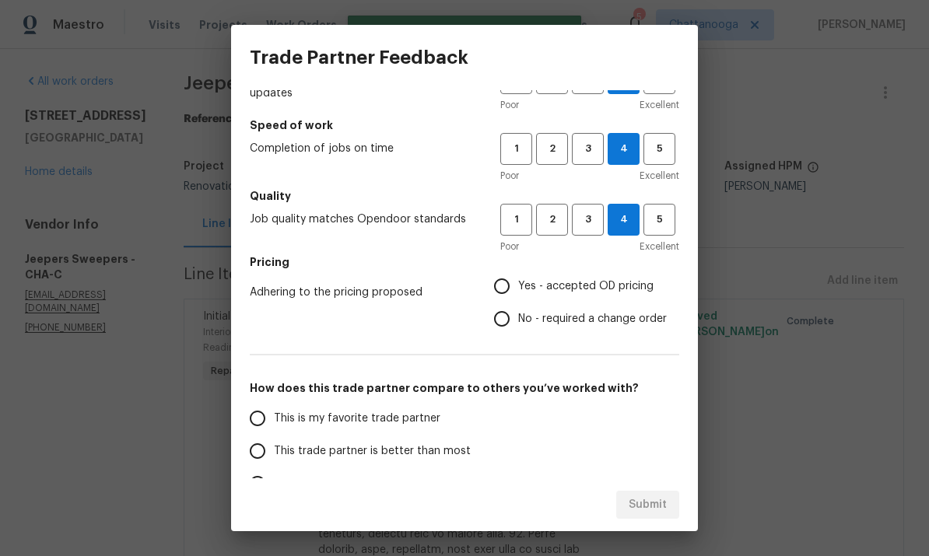
click at [584, 290] on span "Yes - accepted OD pricing" at bounding box center [585, 286] width 135 height 16
click at [518, 290] on input "Yes - accepted OD pricing" at bounding box center [501, 286] width 33 height 33
radio input "true"
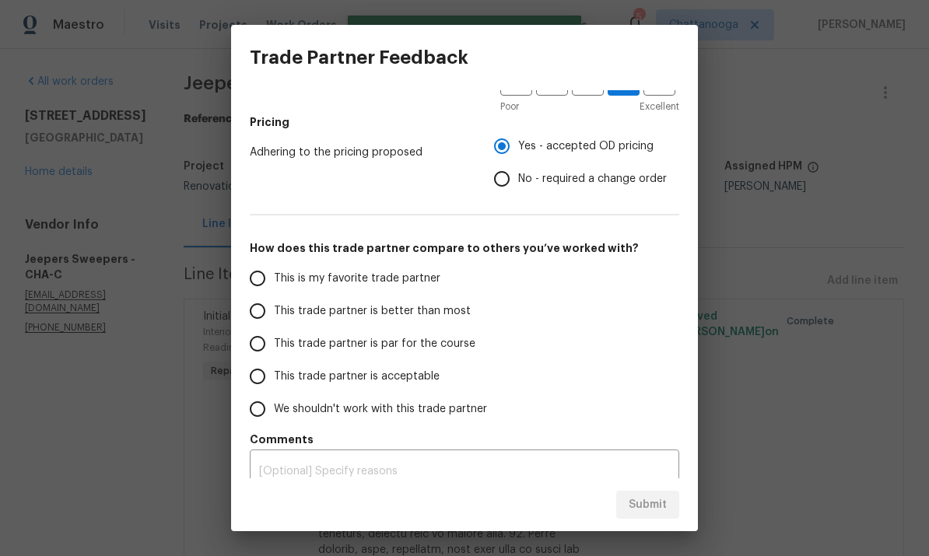
scroll to position [217, 0]
click at [260, 338] on input "This trade partner is par for the course" at bounding box center [257, 343] width 33 height 33
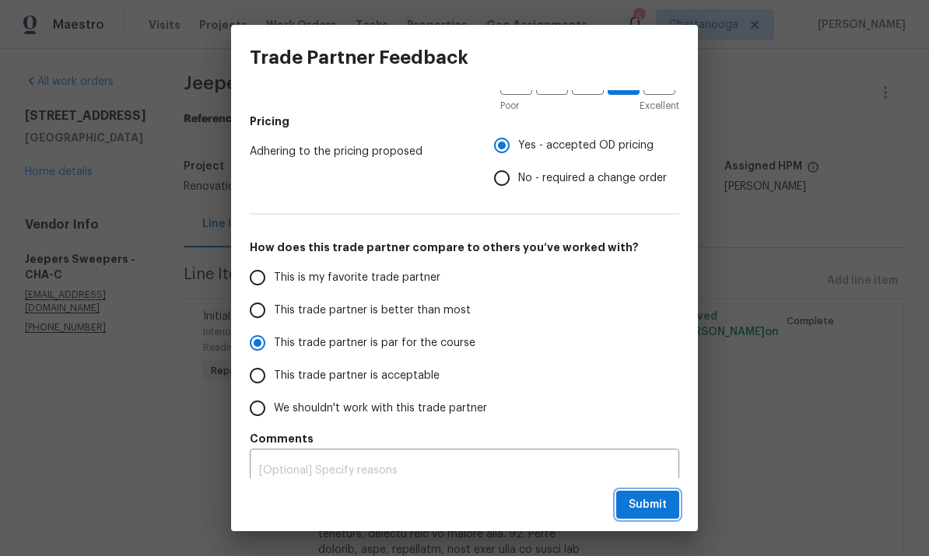
click at [644, 496] on span "Submit" at bounding box center [647, 504] width 38 height 19
radio input "true"
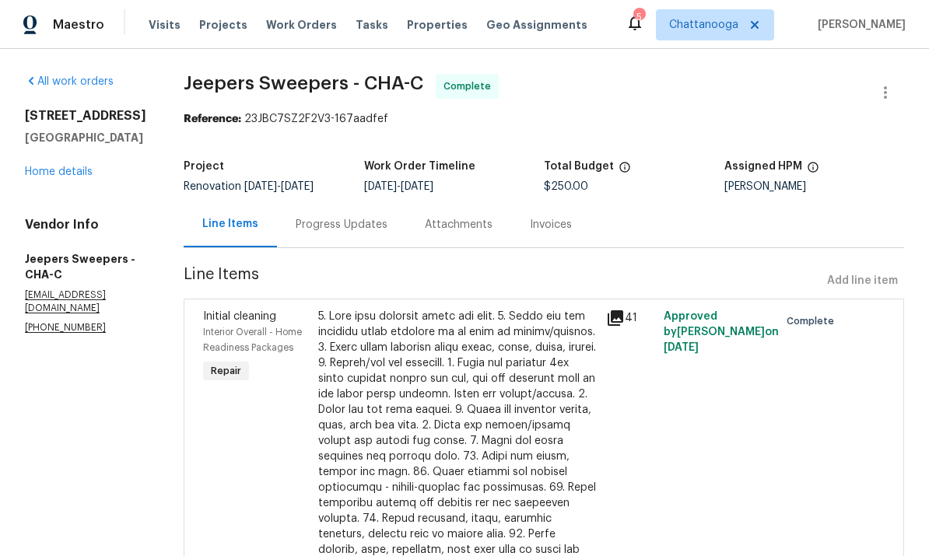
click at [55, 172] on link "Home details" at bounding box center [59, 171] width 68 height 11
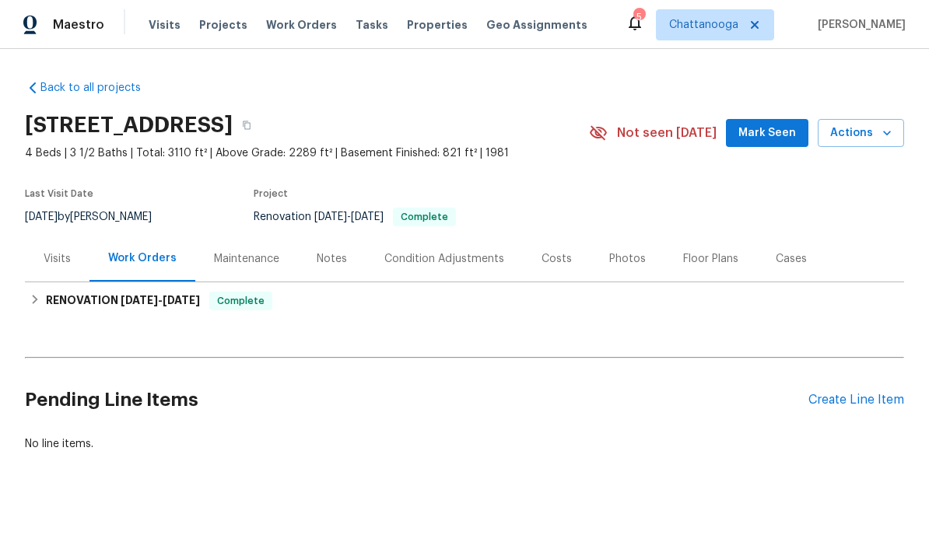
click at [159, 26] on span "Visits" at bounding box center [165, 25] width 32 height 16
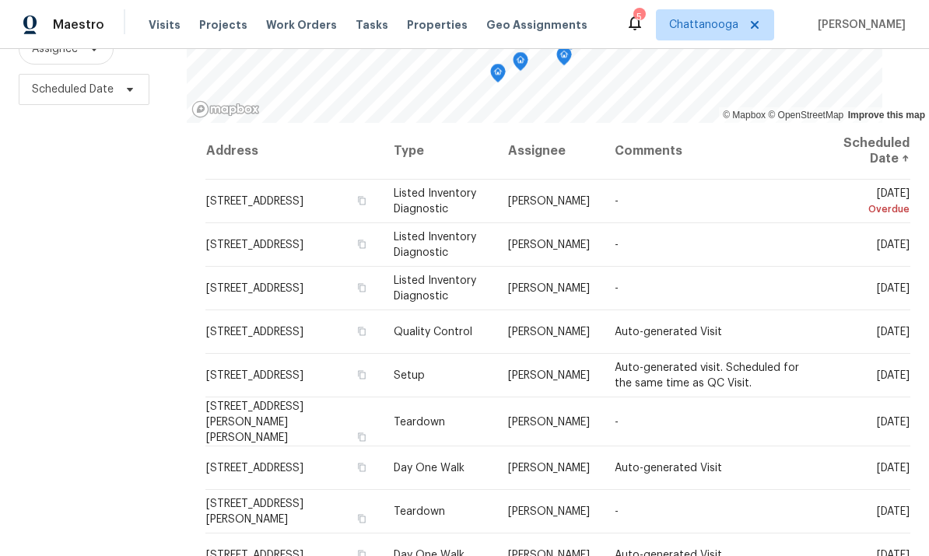
scroll to position [58, 0]
